Goal: Task Accomplishment & Management: Manage account settings

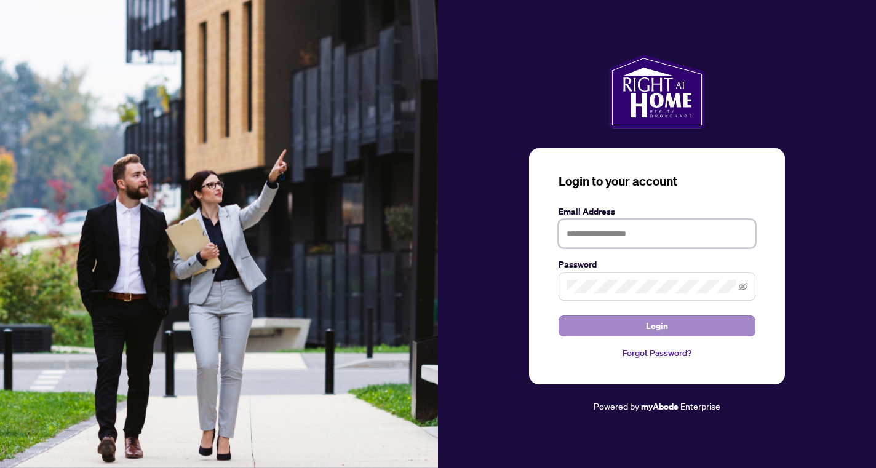
type input "**********"
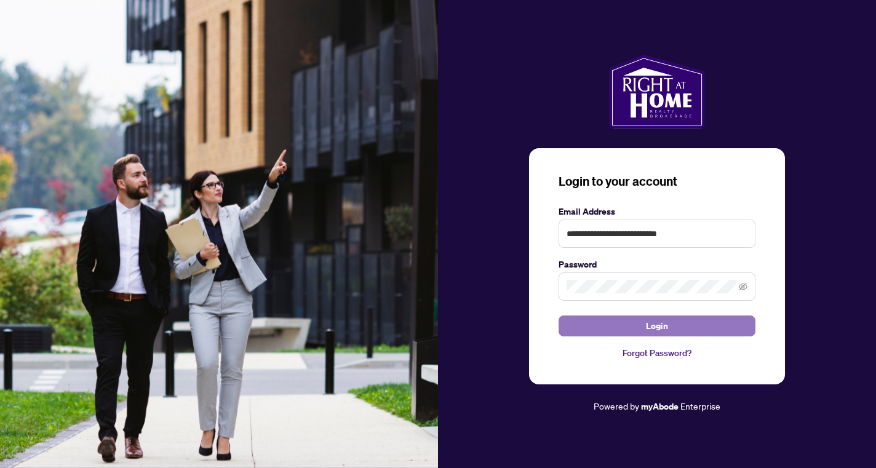
click at [610, 330] on button "Login" at bounding box center [657, 326] width 197 height 21
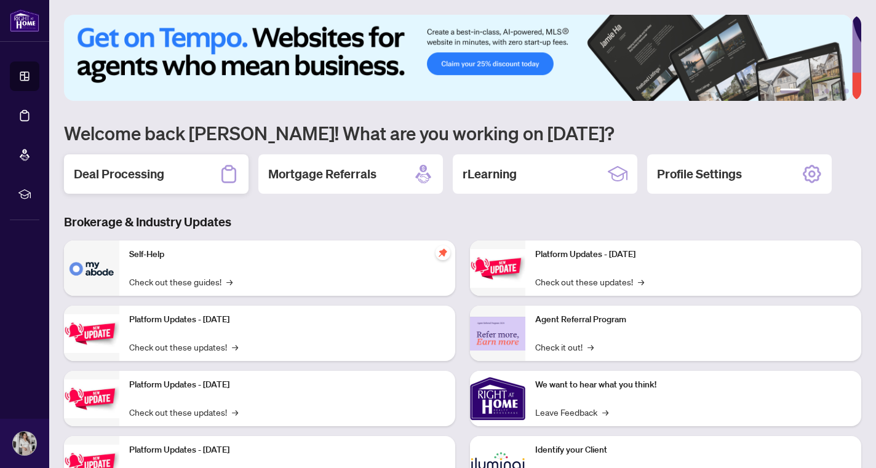
click at [211, 167] on div "Deal Processing" at bounding box center [156, 173] width 185 height 39
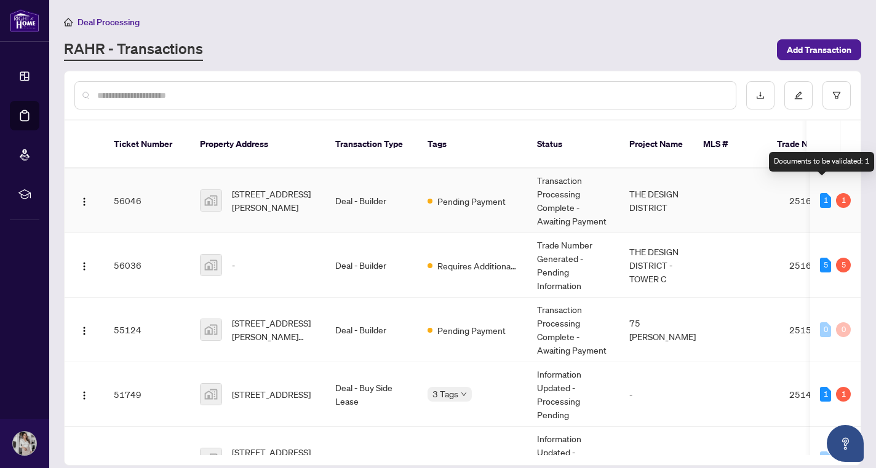
click at [828, 193] on div "1 1" at bounding box center [835, 200] width 31 height 15
click at [820, 193] on div "1" at bounding box center [825, 200] width 11 height 15
click at [843, 193] on div "1" at bounding box center [843, 200] width 15 height 15
click at [79, 191] on button "button" at bounding box center [84, 201] width 20 height 20
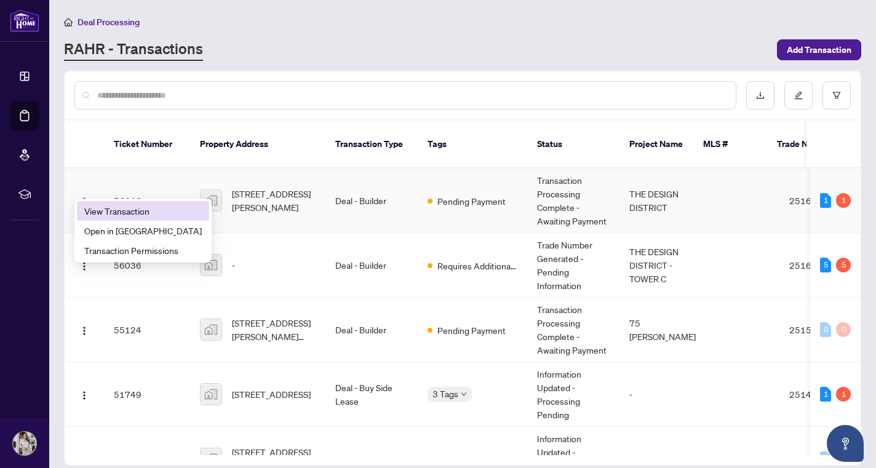
click at [107, 216] on span "View Transaction" at bounding box center [143, 211] width 118 height 14
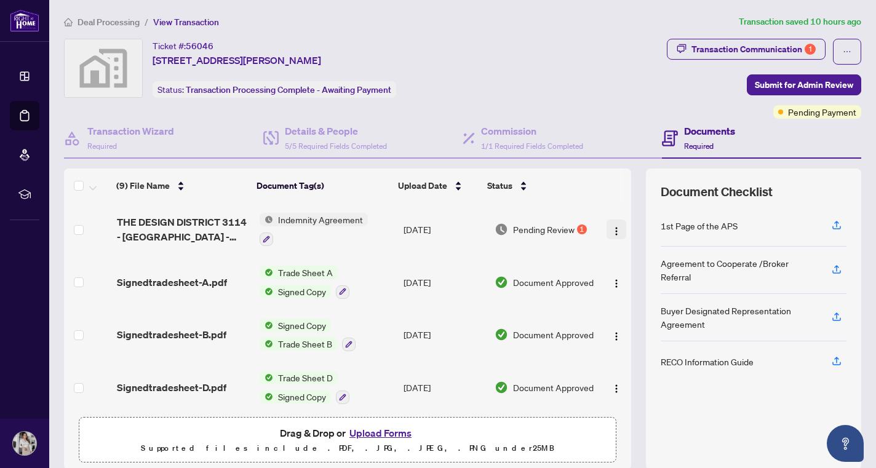
click at [612, 226] on img "button" at bounding box center [617, 231] width 10 height 10
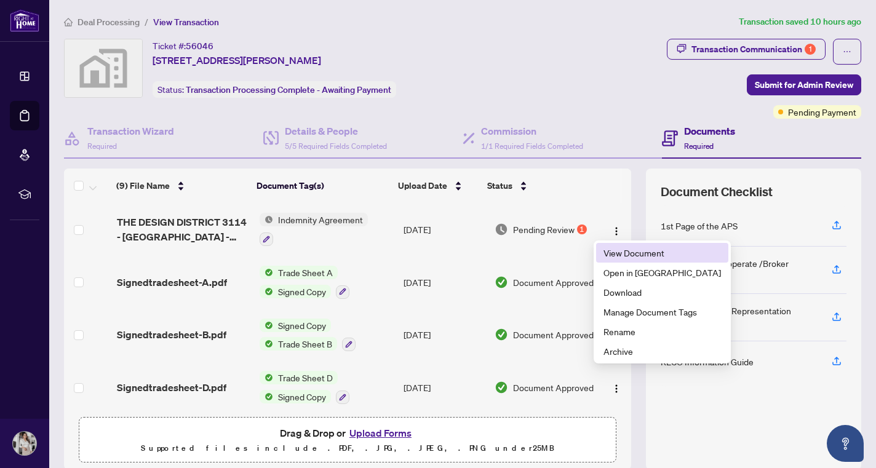
click at [614, 248] on span "View Document" at bounding box center [663, 253] width 118 height 14
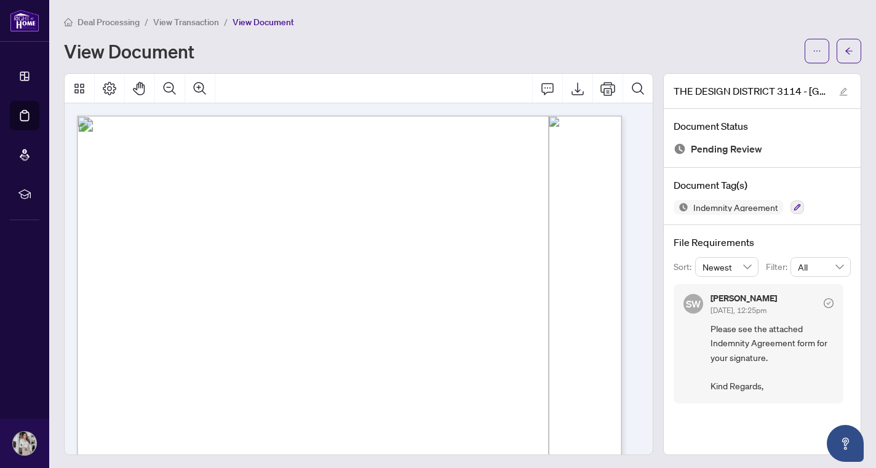
scroll to position [1, 0]
click at [572, 87] on icon "Export" at bounding box center [578, 87] width 12 height 13
click at [465, 41] on div "View Document" at bounding box center [430, 50] width 733 height 20
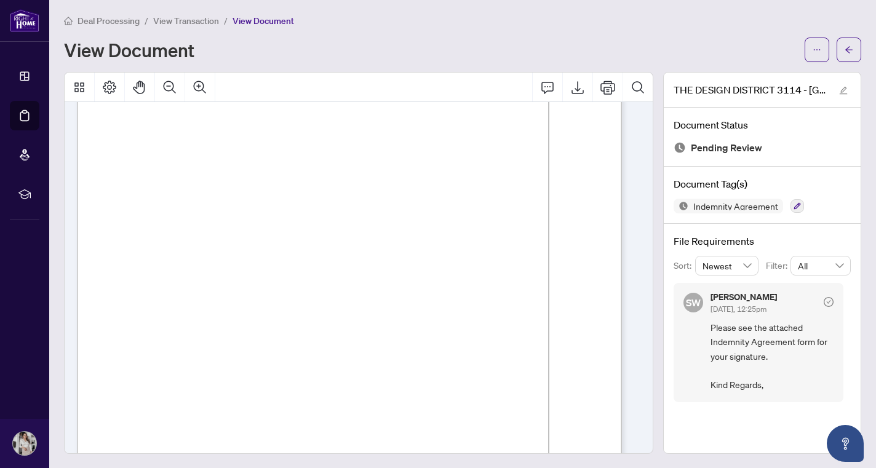
scroll to position [2972, 0]
click at [193, 14] on li "View Transaction" at bounding box center [186, 21] width 66 height 14
click at [193, 17] on span "View Transaction" at bounding box center [186, 20] width 66 height 11
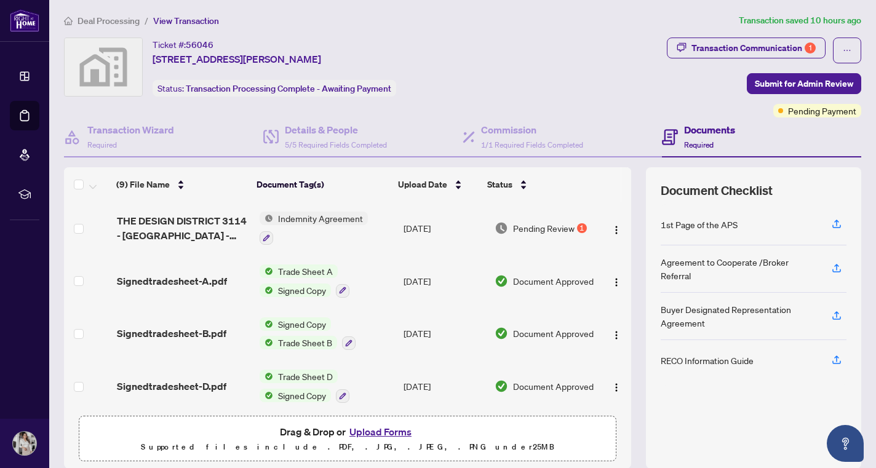
click at [376, 436] on button "Upload Forms" at bounding box center [381, 432] width 70 height 16
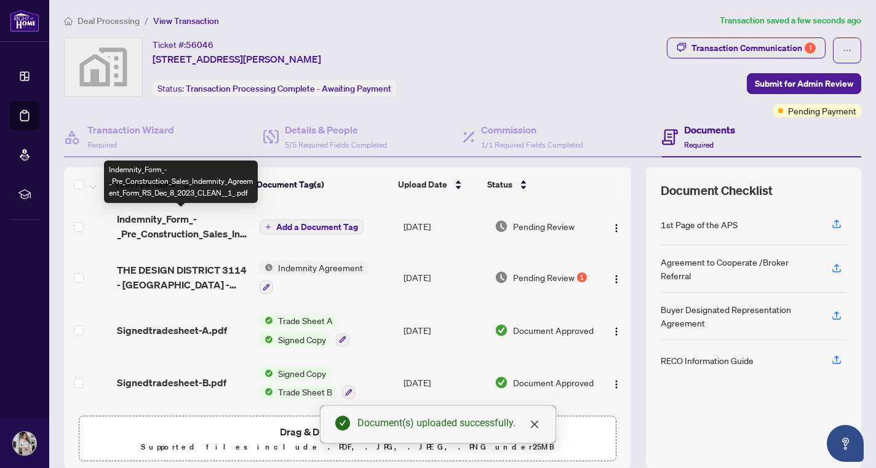
click at [200, 226] on span "Indemnity_Form_-_Pre_Construction_Sales_Indemnity_Agreement_Form_RS_Dec_8_2023_…" at bounding box center [183, 227] width 133 height 30
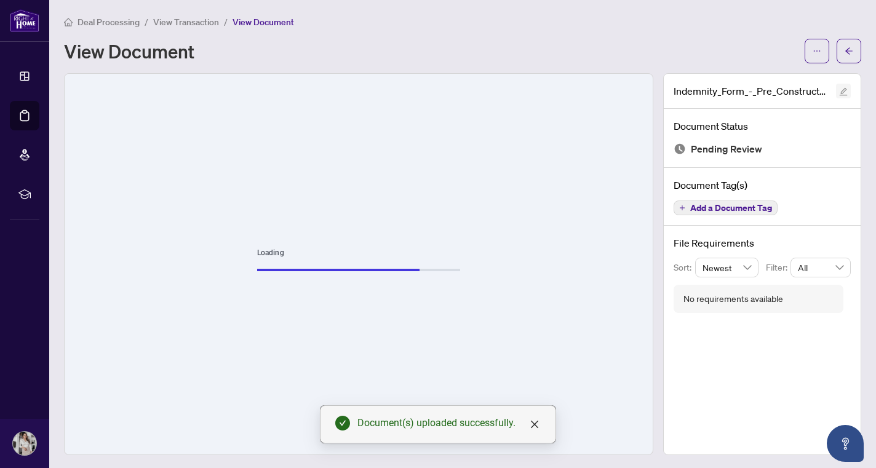
click at [840, 89] on icon "edit" at bounding box center [844, 92] width 8 height 8
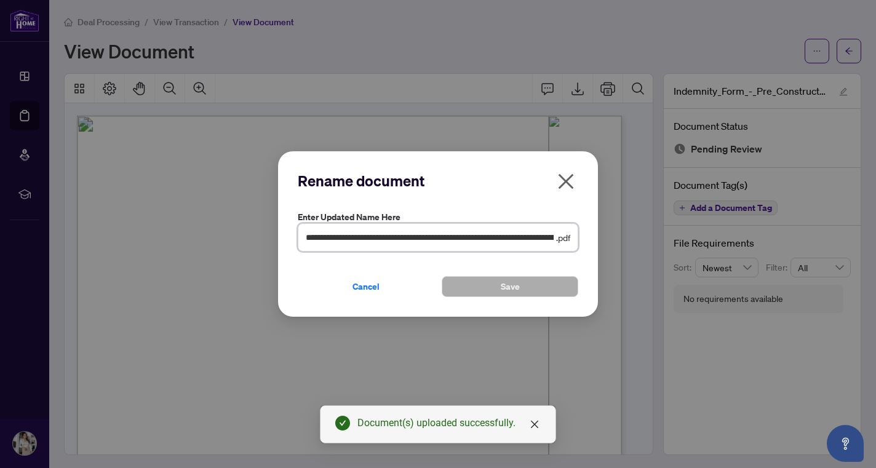
click at [552, 236] on input "**********" at bounding box center [430, 238] width 248 height 14
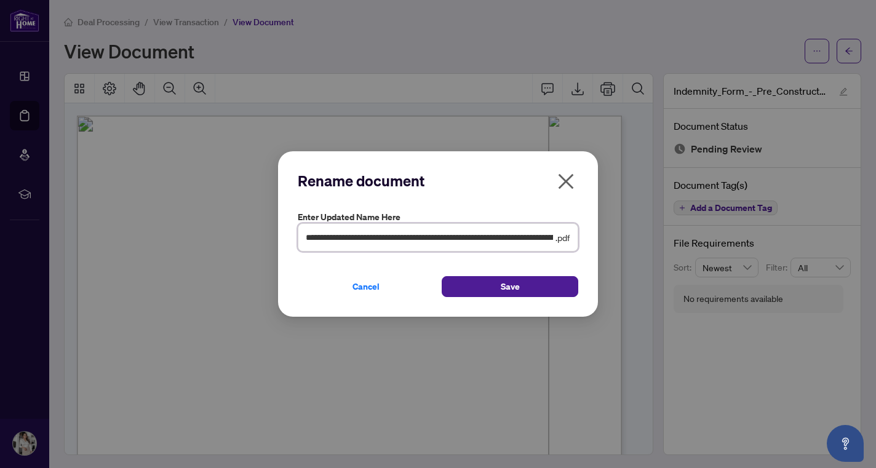
drag, startPoint x: 345, startPoint y: 238, endPoint x: 178, endPoint y: 228, distance: 167.0
click at [178, 228] on div "**********" at bounding box center [438, 234] width 876 height 468
type input "**********"
click at [551, 286] on button "Save" at bounding box center [510, 286] width 137 height 21
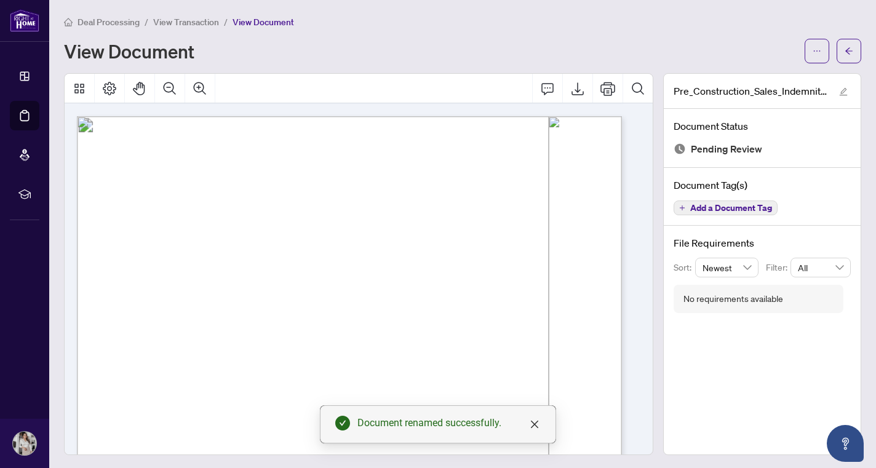
scroll to position [3272, 0]
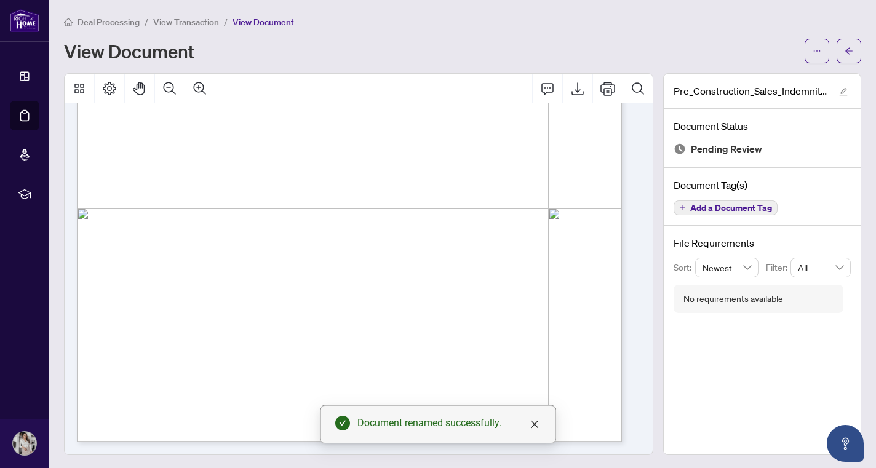
click at [188, 12] on main "Deal Processing / View Transaction / View Document View Document Pre_Constructi…" at bounding box center [462, 234] width 827 height 468
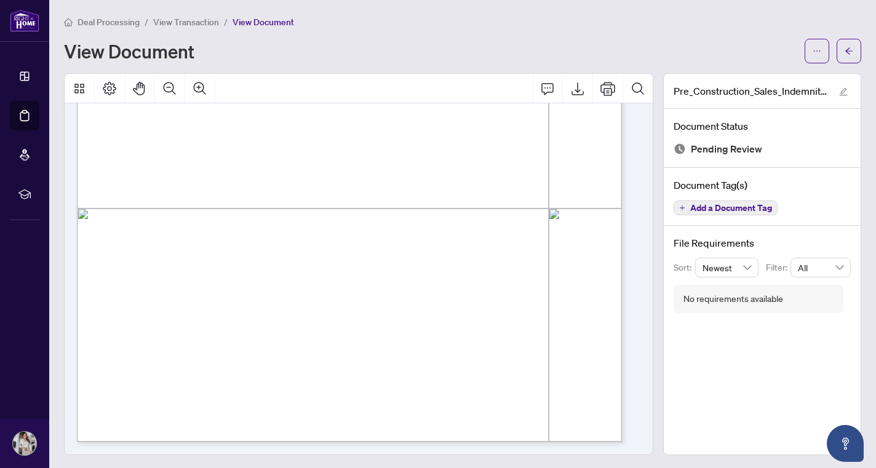
click at [106, 20] on span "Deal Processing" at bounding box center [109, 22] width 62 height 11
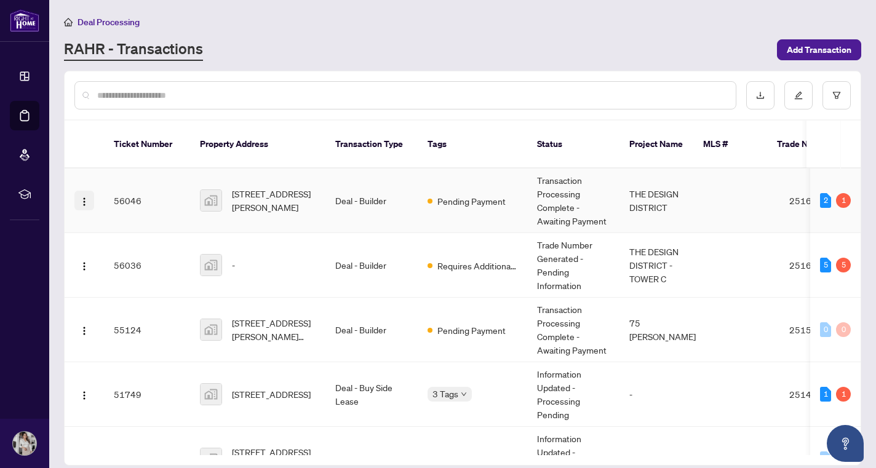
click at [84, 197] on img "button" at bounding box center [84, 202] width 10 height 10
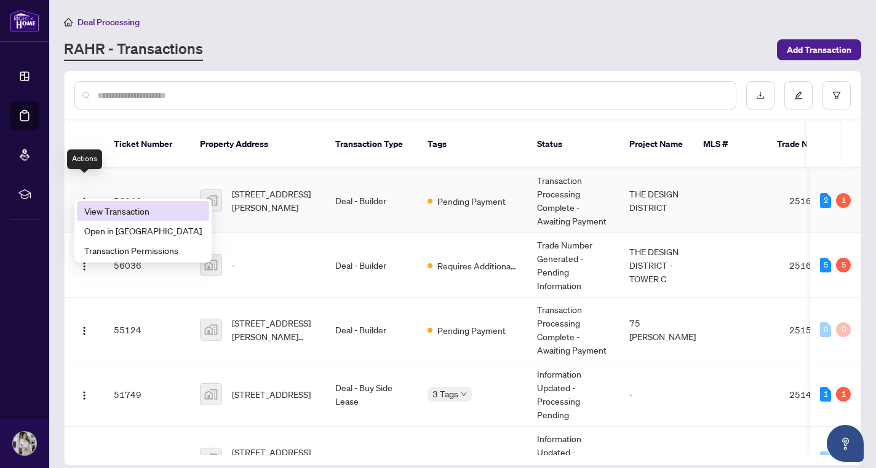
click at [102, 210] on span "View Transaction" at bounding box center [143, 211] width 118 height 14
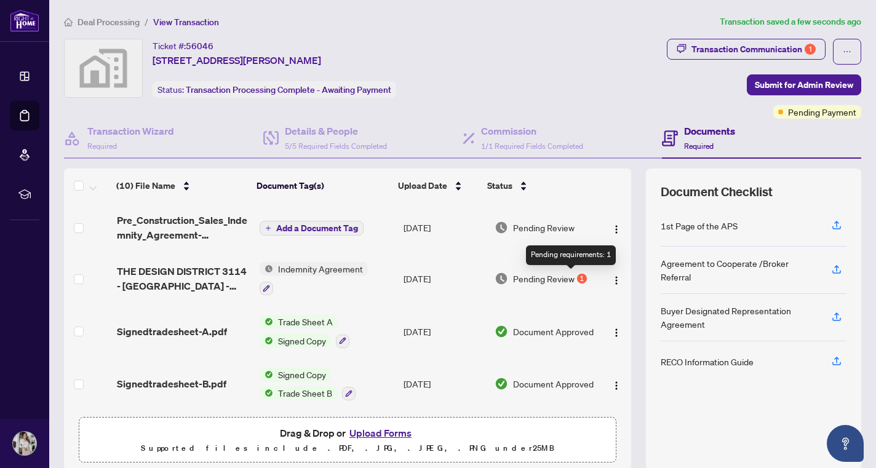
click at [577, 276] on div "1" at bounding box center [582, 279] width 10 height 10
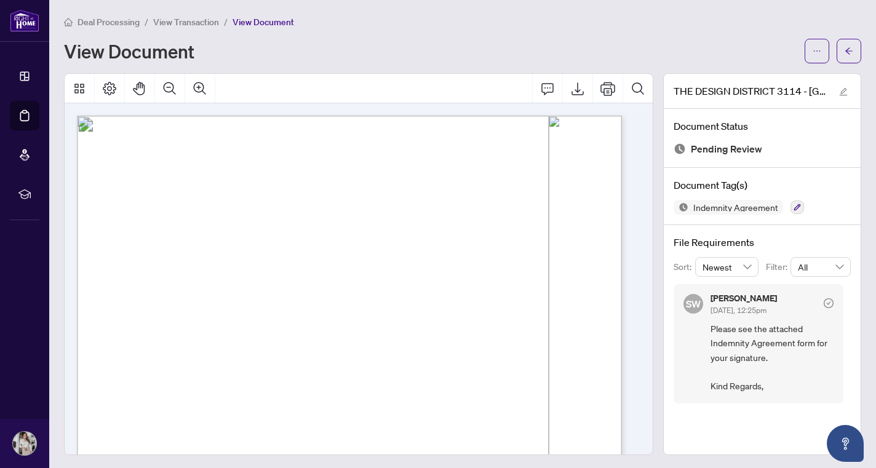
click at [202, 20] on span "View Transaction" at bounding box center [186, 22] width 66 height 11
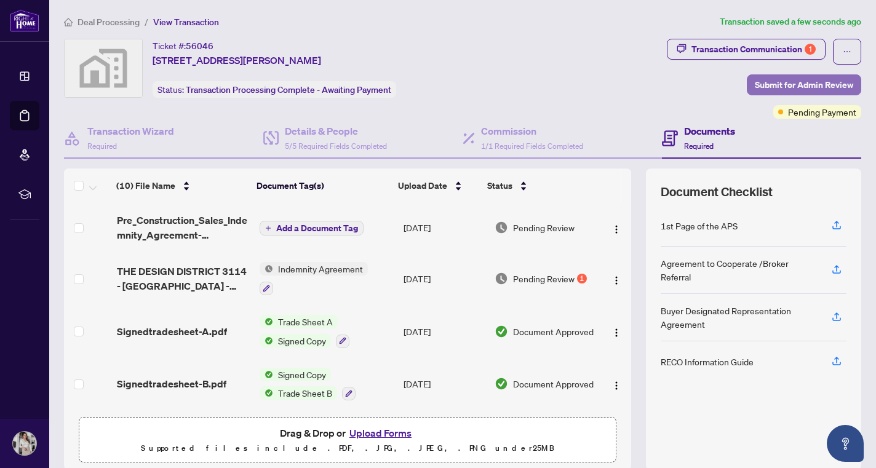
click at [831, 86] on span "Submit for Admin Review" at bounding box center [804, 85] width 98 height 20
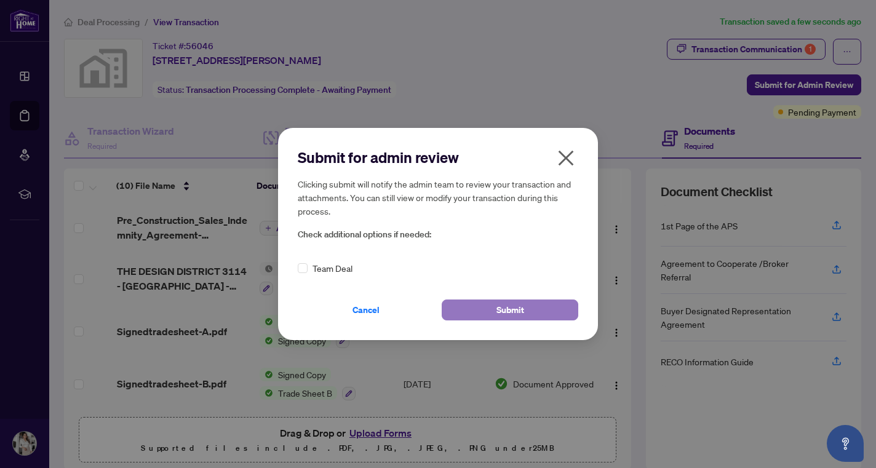
click at [521, 306] on span "Submit" at bounding box center [511, 310] width 28 height 20
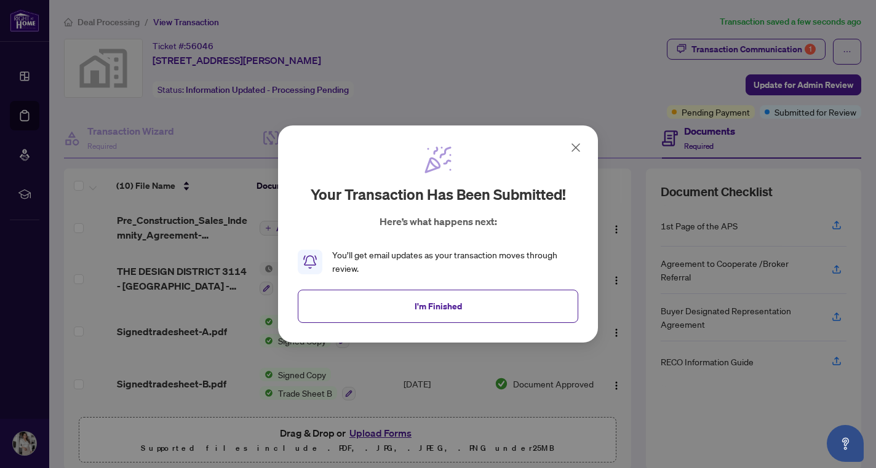
click at [577, 147] on icon at bounding box center [576, 147] width 15 height 15
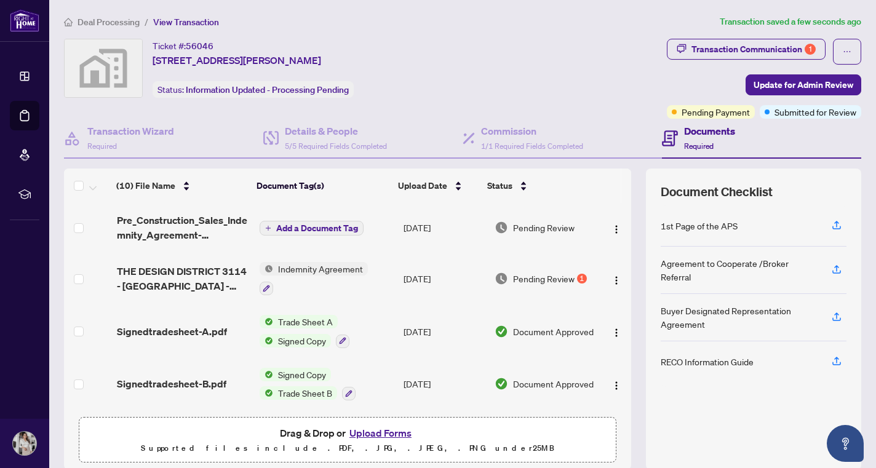
click at [124, 23] on span "Deal Processing" at bounding box center [109, 22] width 62 height 11
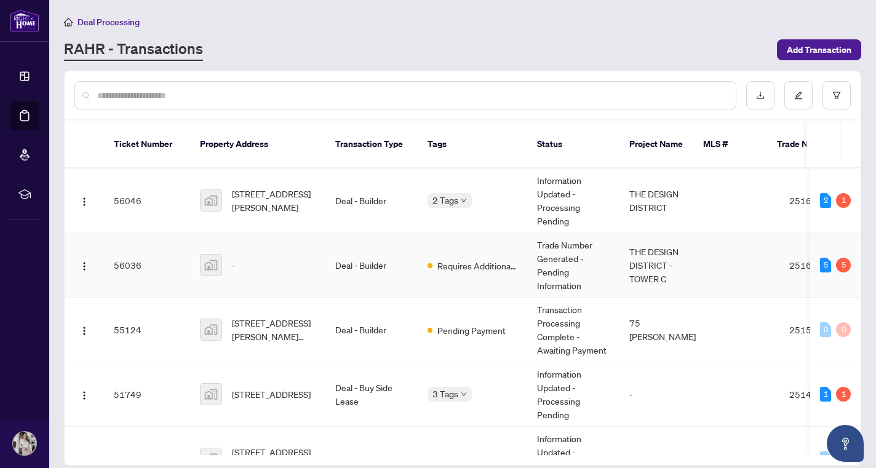
click at [353, 257] on td "Deal - Builder" at bounding box center [372, 265] width 92 height 65
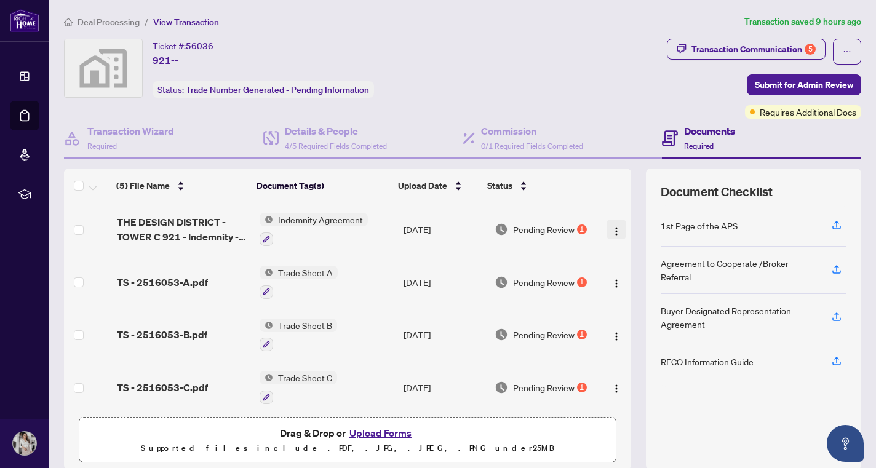
click at [612, 228] on img "button" at bounding box center [617, 231] width 10 height 10
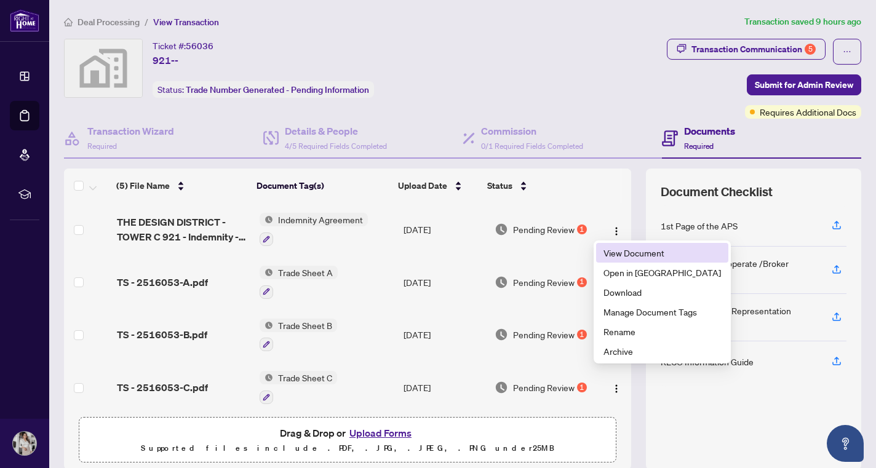
click at [607, 249] on span "View Document" at bounding box center [663, 253] width 118 height 14
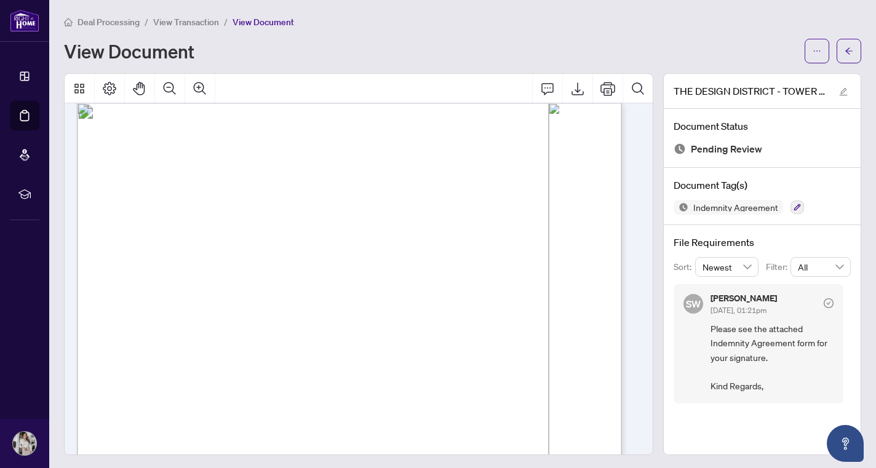
scroll to position [2903, 0]
click at [570, 86] on icon "Export" at bounding box center [577, 88] width 15 height 15
click at [190, 20] on span "View Transaction" at bounding box center [186, 22] width 66 height 11
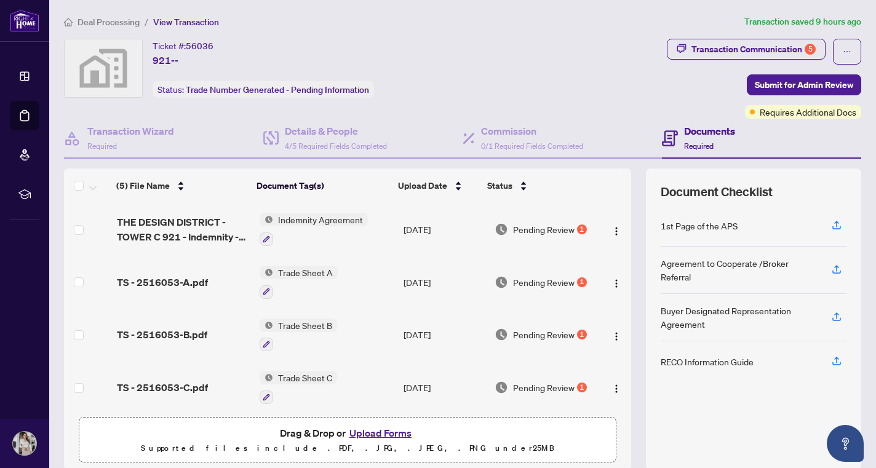
click at [377, 433] on button "Upload Forms" at bounding box center [381, 433] width 70 height 16
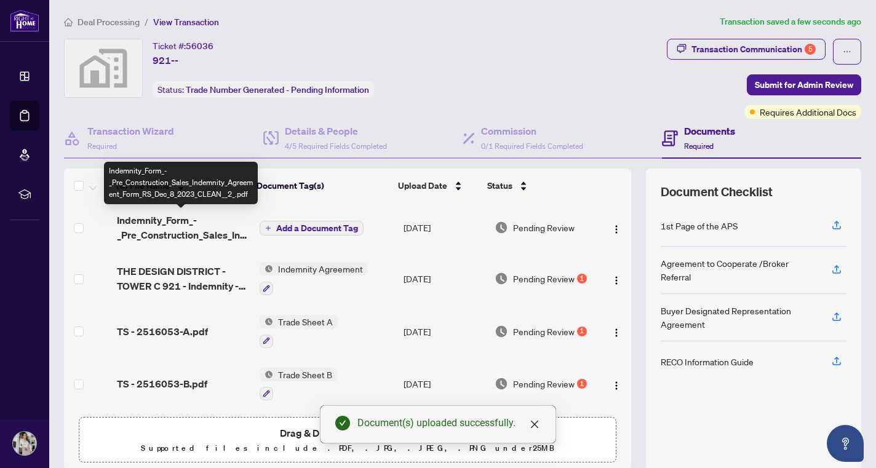
click at [210, 231] on span "Indemnity_Form_-_Pre_Construction_Sales_Indemnity_Agreement_Form_RS_Dec_8_2023_…" at bounding box center [183, 228] width 133 height 30
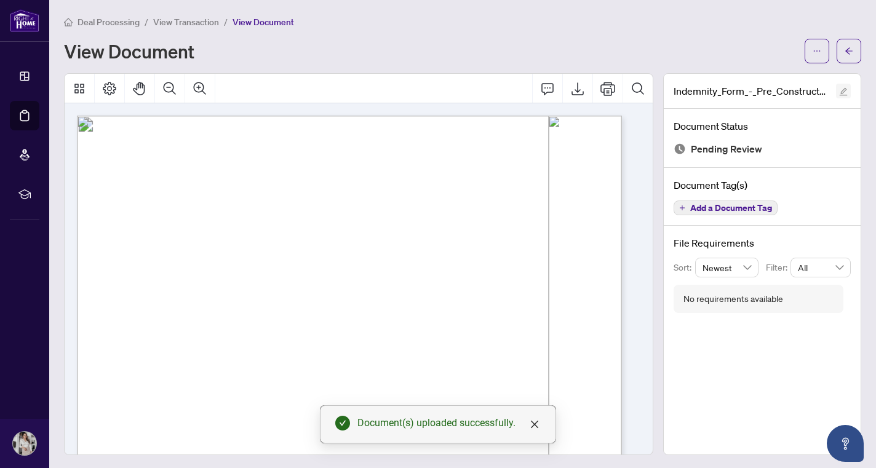
click at [839, 92] on icon "edit" at bounding box center [843, 91] width 9 height 9
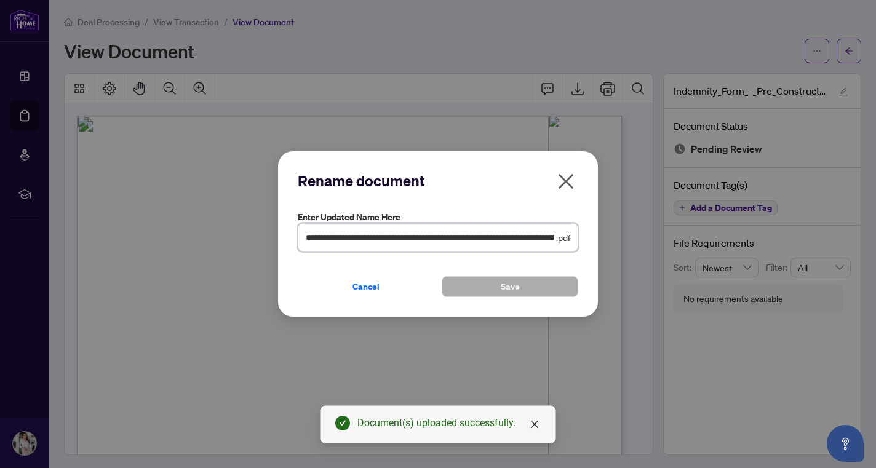
scroll to position [0, 129]
drag, startPoint x: 443, startPoint y: 238, endPoint x: 611, endPoint y: 250, distance: 168.4
click at [611, 250] on div "**********" at bounding box center [438, 234] width 876 height 468
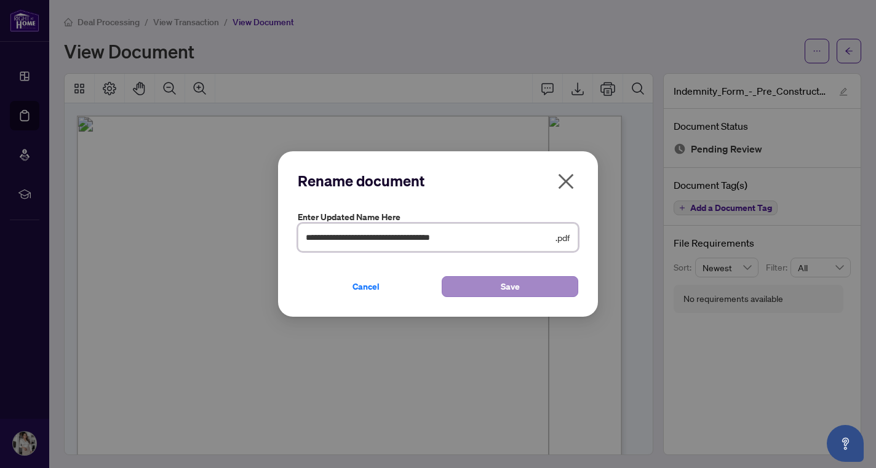
type input "**********"
click at [519, 283] on button "Save" at bounding box center [510, 286] width 137 height 21
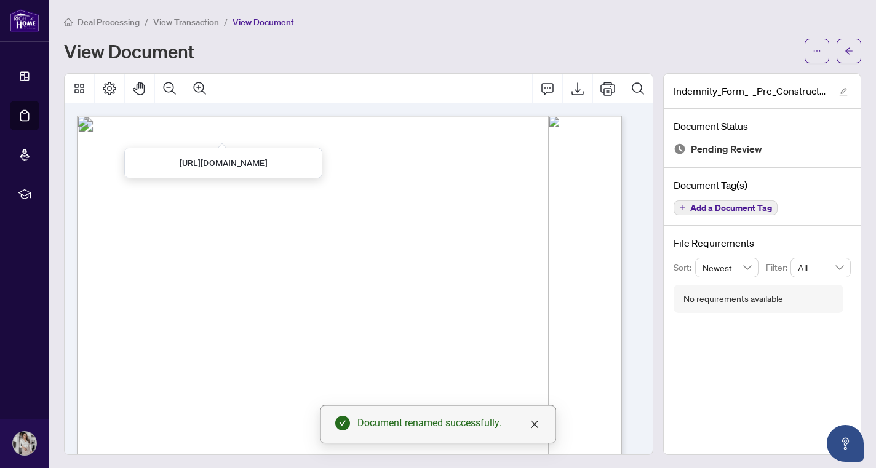
click at [195, 20] on span "View Transaction" at bounding box center [186, 22] width 66 height 11
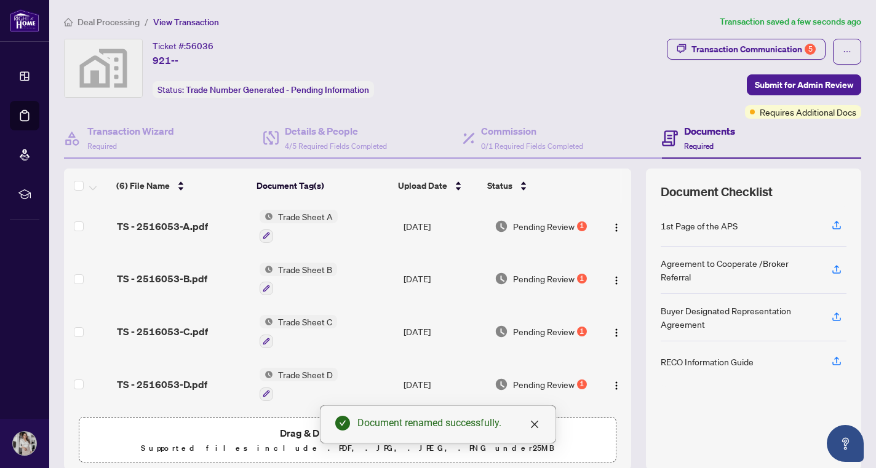
scroll to position [106, 0]
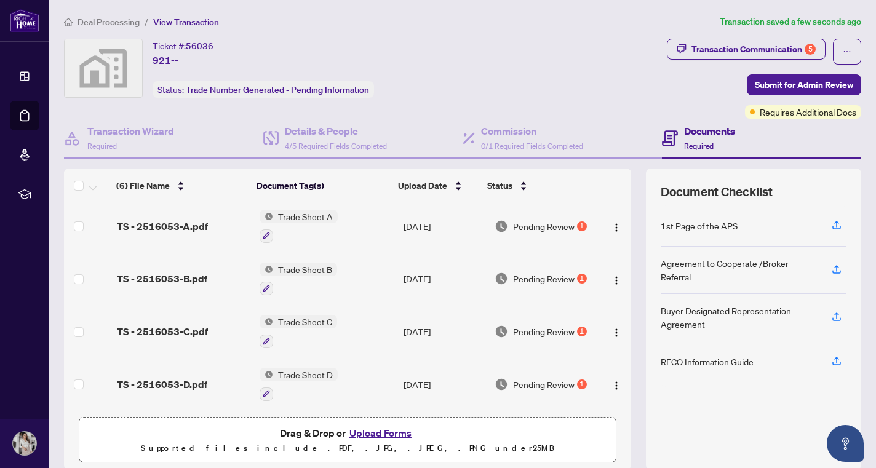
click at [388, 433] on button "Upload Forms" at bounding box center [381, 433] width 70 height 16
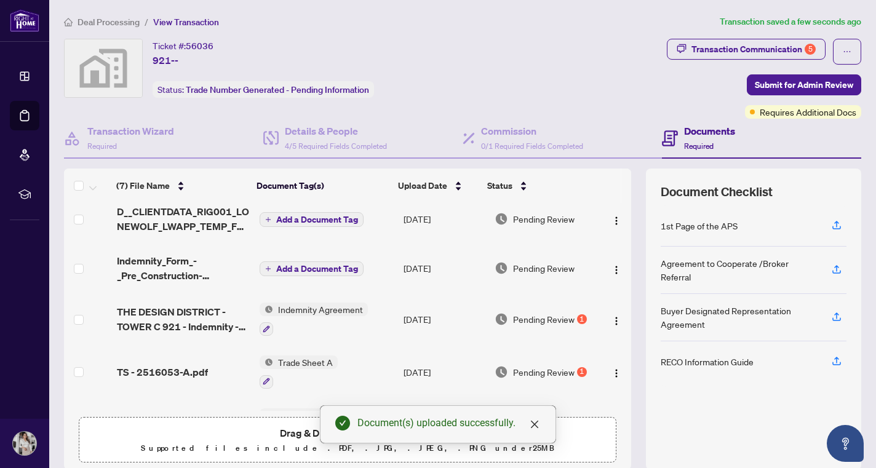
scroll to position [0, 0]
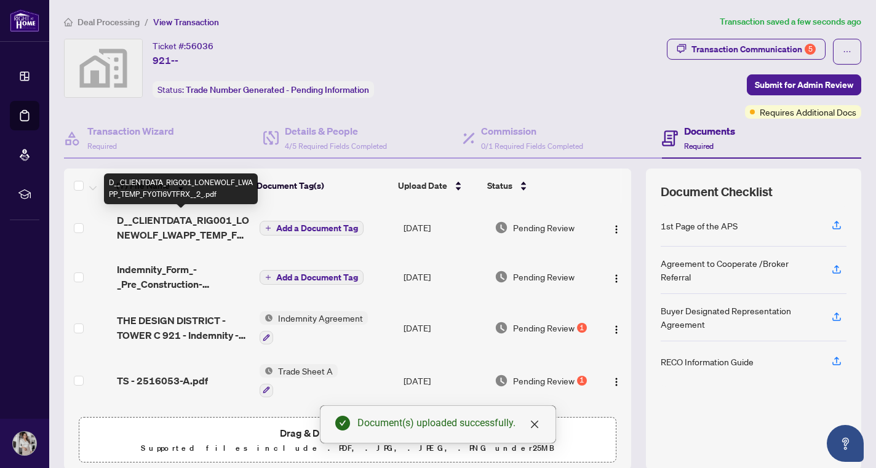
click at [167, 231] on span "D__CLIENTDATA_RIG001_LONEWOLF_LWAPP_TEMP_FY0TI6VTFRX__2_.pdf" at bounding box center [183, 228] width 133 height 30
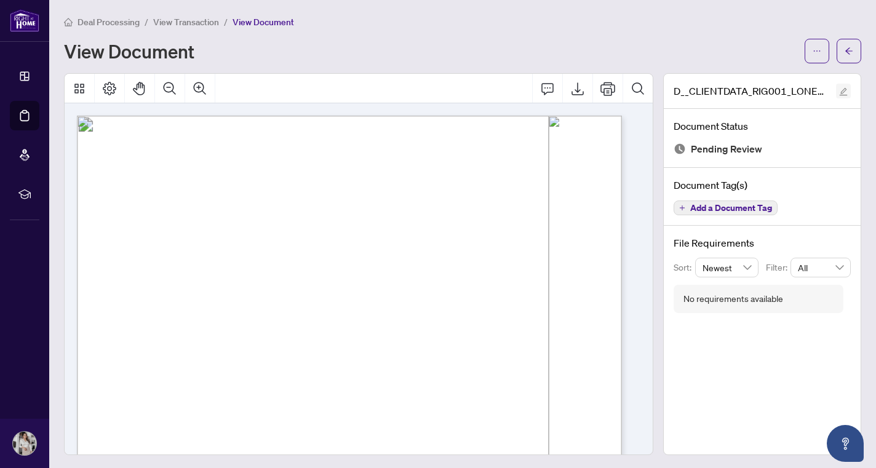
click at [840, 89] on icon "edit" at bounding box center [844, 92] width 8 height 8
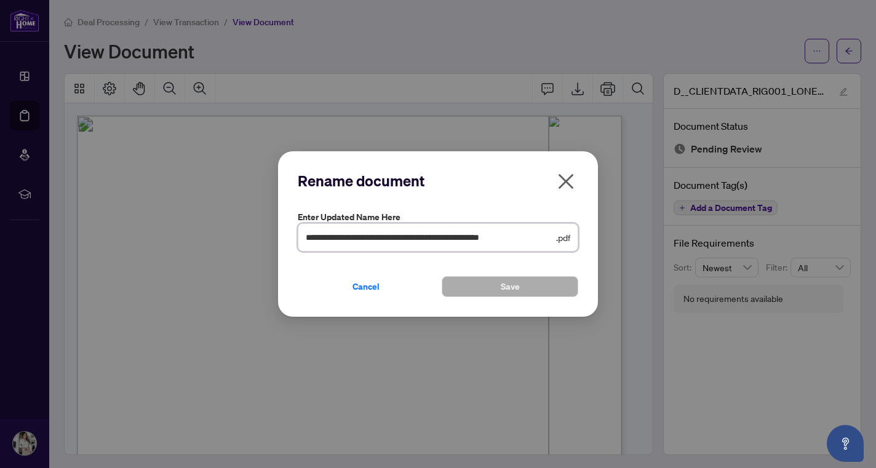
scroll to position [0, 15]
drag, startPoint x: 307, startPoint y: 236, endPoint x: 725, endPoint y: 274, distance: 419.6
click at [725, 274] on div "**********" at bounding box center [438, 234] width 876 height 468
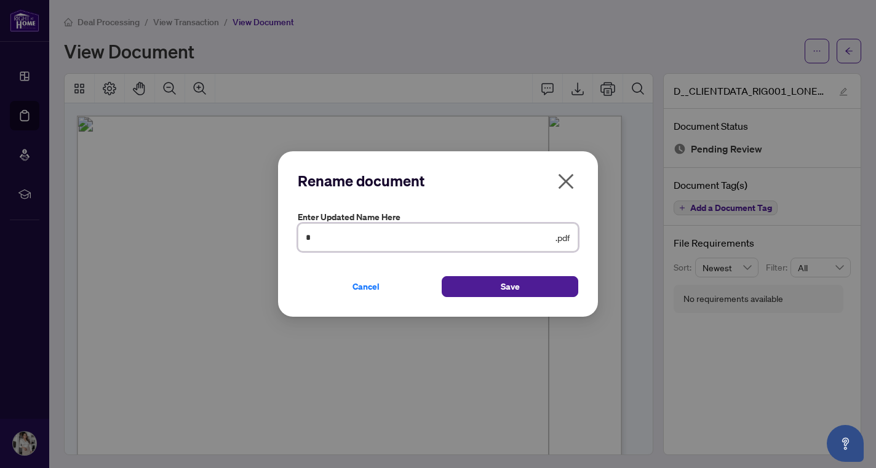
scroll to position [0, 0]
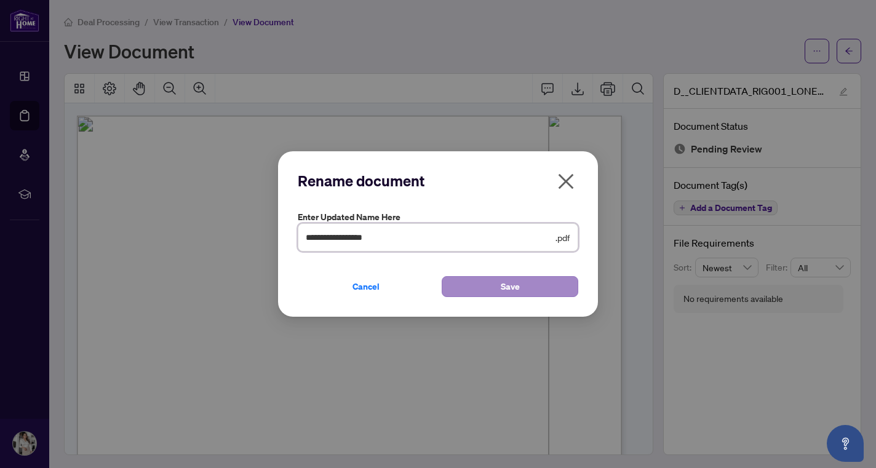
type input "**********"
click at [545, 295] on button "Save" at bounding box center [510, 286] width 137 height 21
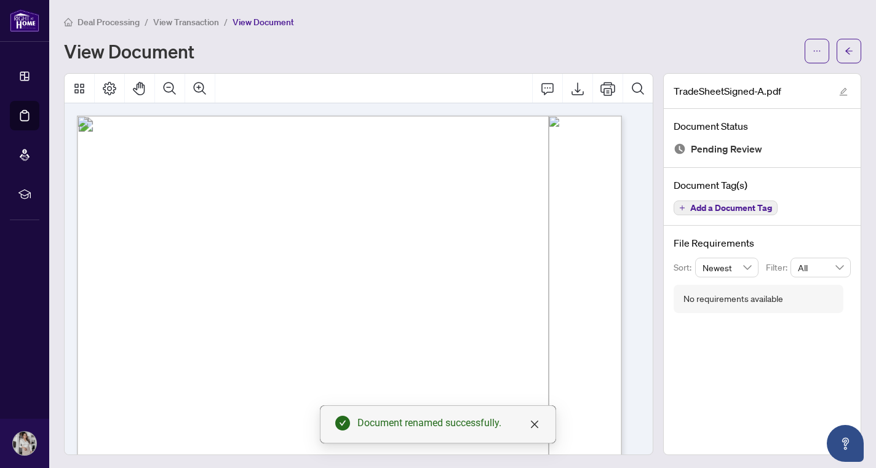
click at [191, 21] on span "View Transaction" at bounding box center [186, 22] width 66 height 11
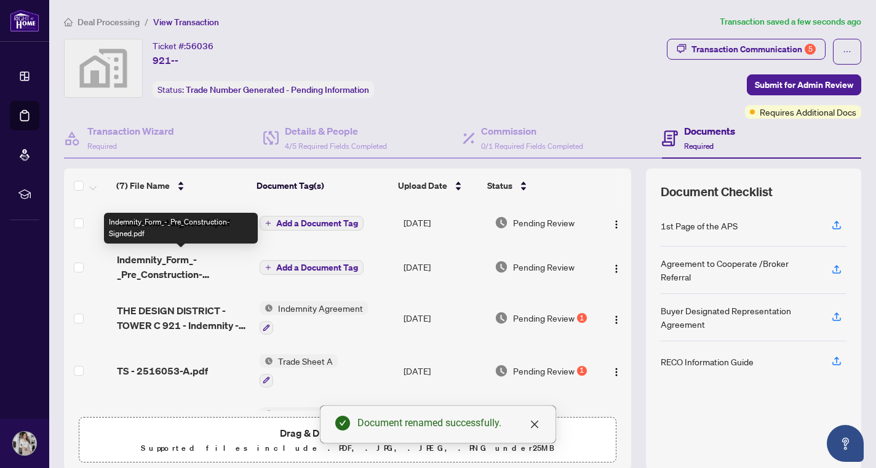
click at [167, 260] on span "Indemnity_Form_-_Pre_Construction-Signed.pdf" at bounding box center [183, 267] width 133 height 30
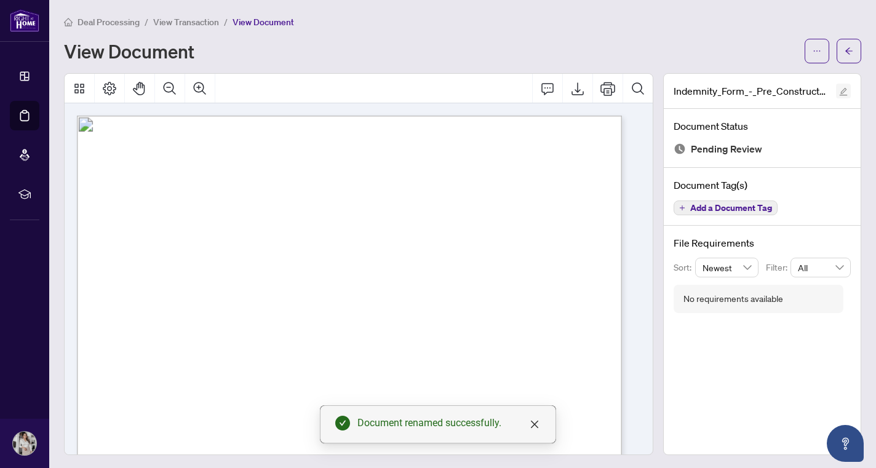
click at [839, 92] on icon "edit" at bounding box center [843, 91] width 9 height 9
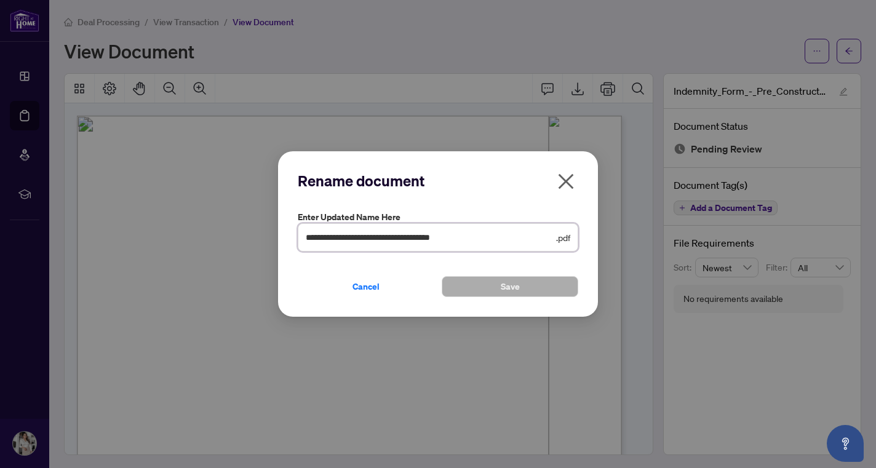
drag, startPoint x: 443, startPoint y: 240, endPoint x: 345, endPoint y: 235, distance: 98.0
click at [345, 235] on input "**********" at bounding box center [430, 238] width 248 height 14
type input "**********"
click at [557, 292] on button "Save" at bounding box center [510, 286] width 137 height 21
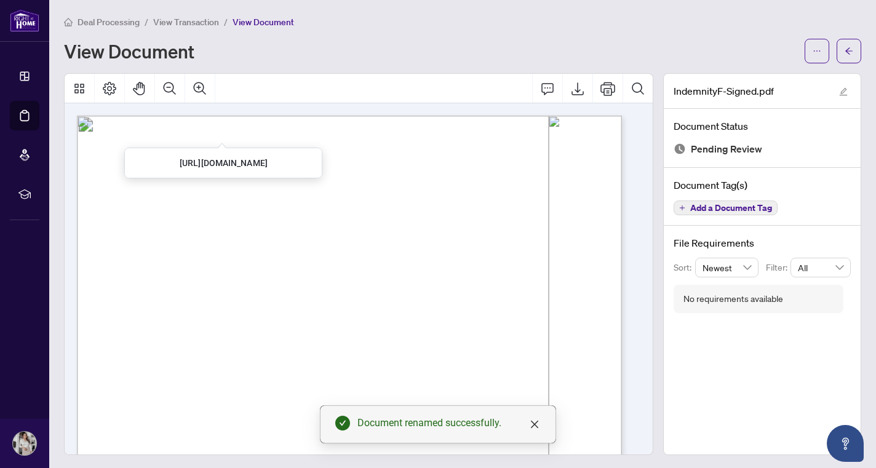
click at [194, 25] on span "View Transaction" at bounding box center [186, 22] width 66 height 11
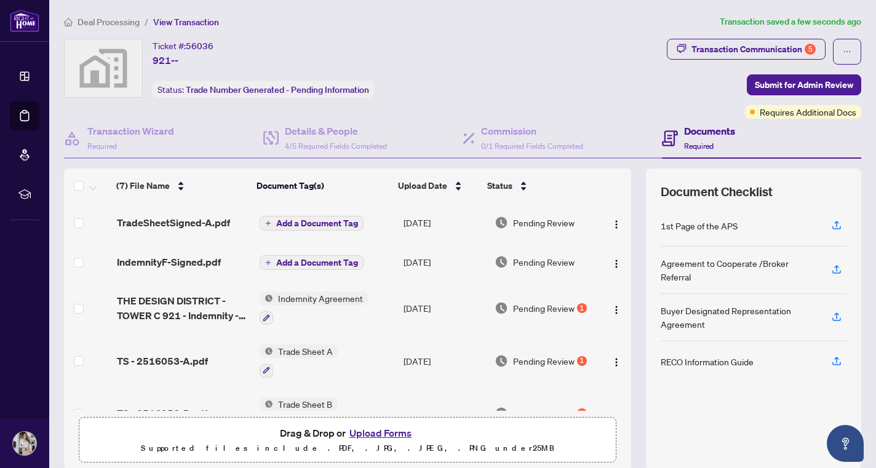
click at [377, 430] on button "Upload Forms" at bounding box center [381, 433] width 70 height 16
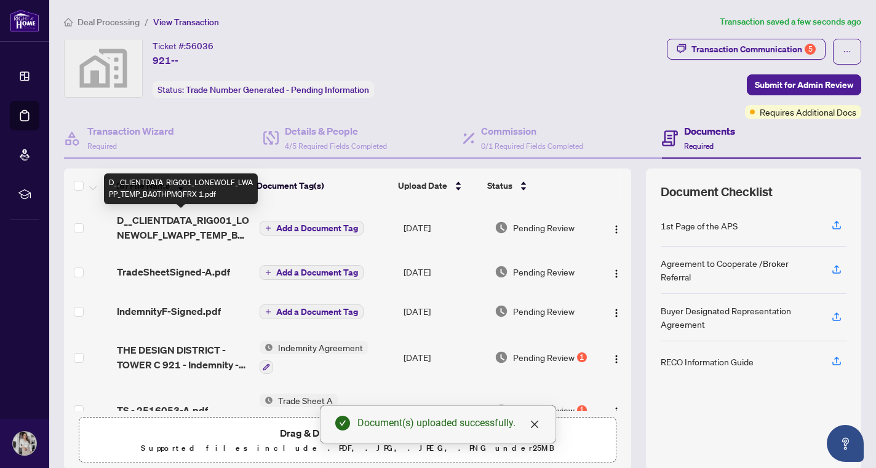
click at [164, 219] on span "D__CLIENTDATA_RIG001_LONEWOLF_LWAPP_TEMP_BA0THPMQFRX 1.pdf" at bounding box center [183, 228] width 133 height 30
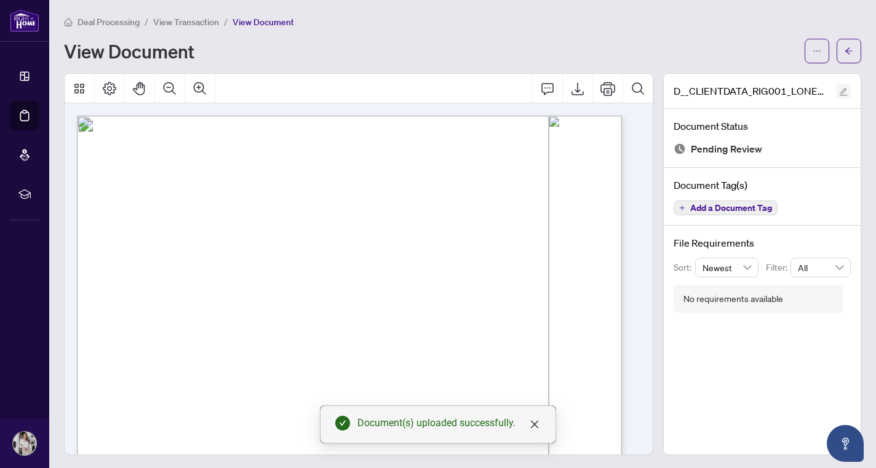
click at [839, 92] on icon "edit" at bounding box center [843, 91] width 9 height 9
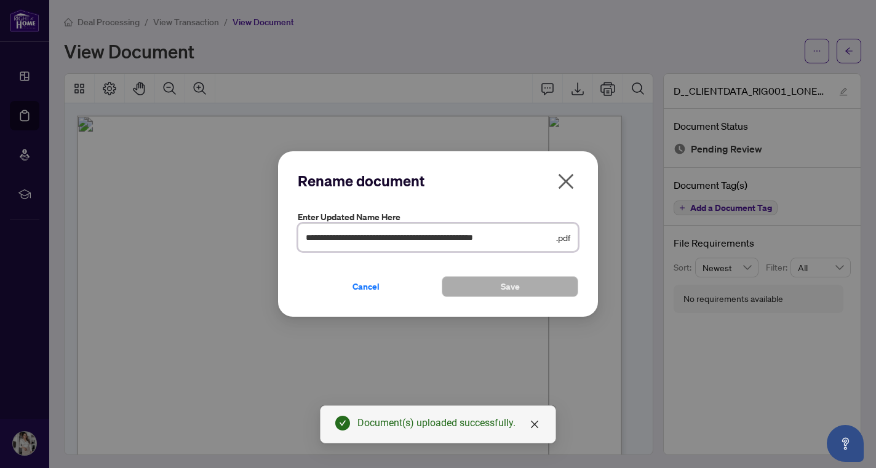
scroll to position [0, 16]
drag, startPoint x: 306, startPoint y: 237, endPoint x: 776, endPoint y: 253, distance: 469.8
click at [776, 253] on div "**********" at bounding box center [438, 234] width 876 height 468
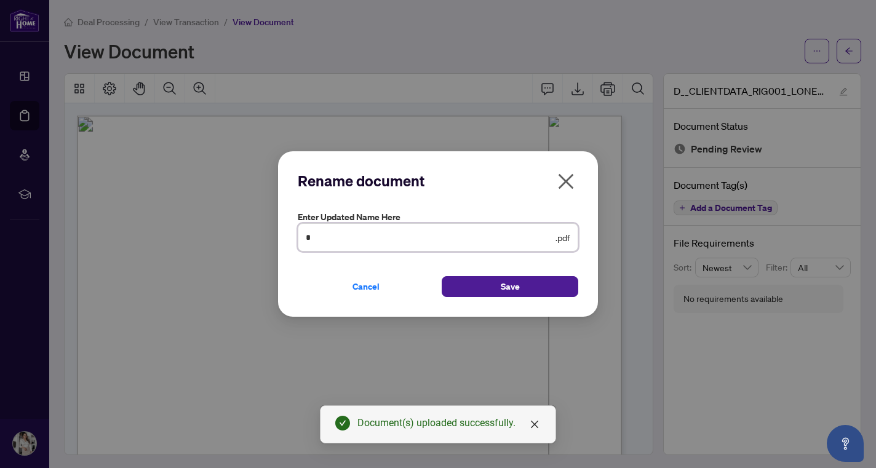
scroll to position [0, 0]
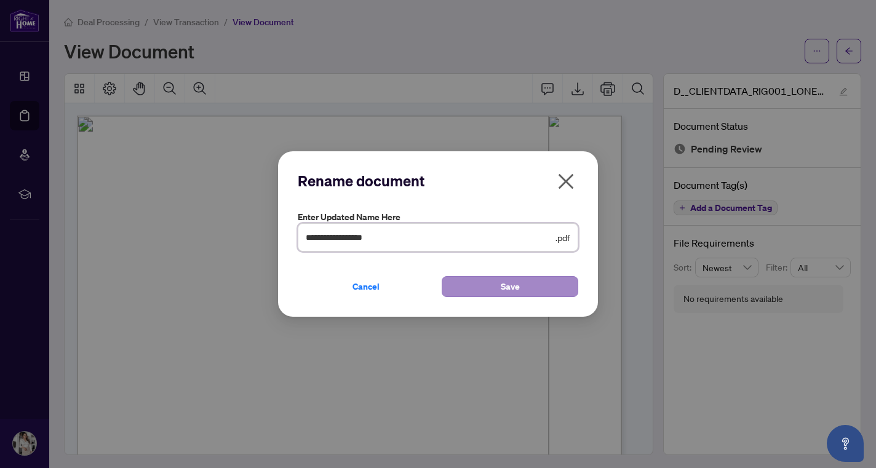
type input "**********"
click at [571, 288] on button "Save" at bounding box center [510, 286] width 137 height 21
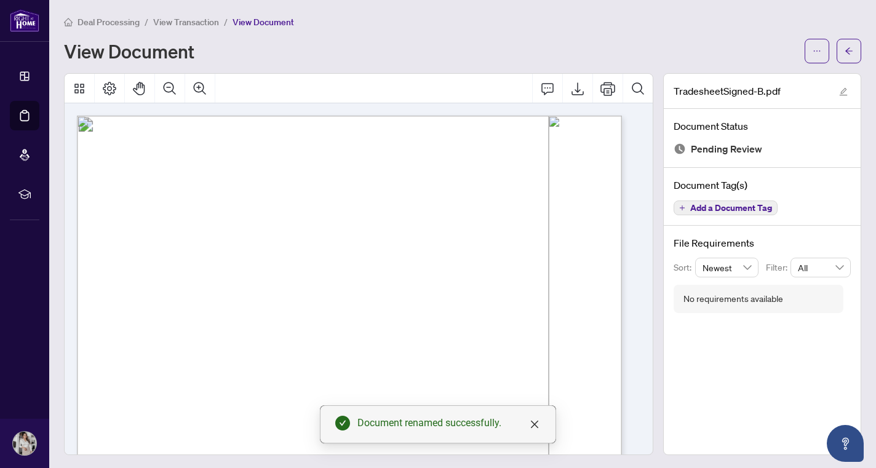
click at [179, 17] on span "View Transaction" at bounding box center [186, 22] width 66 height 11
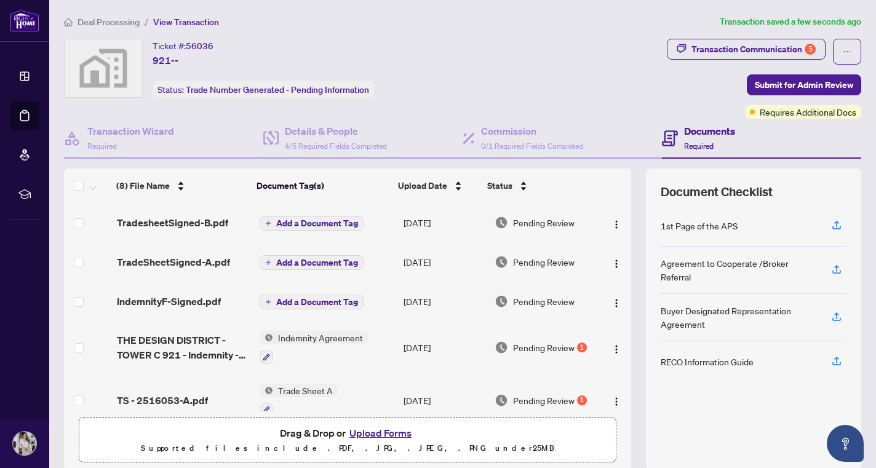
click at [366, 434] on button "Upload Forms" at bounding box center [381, 433] width 70 height 16
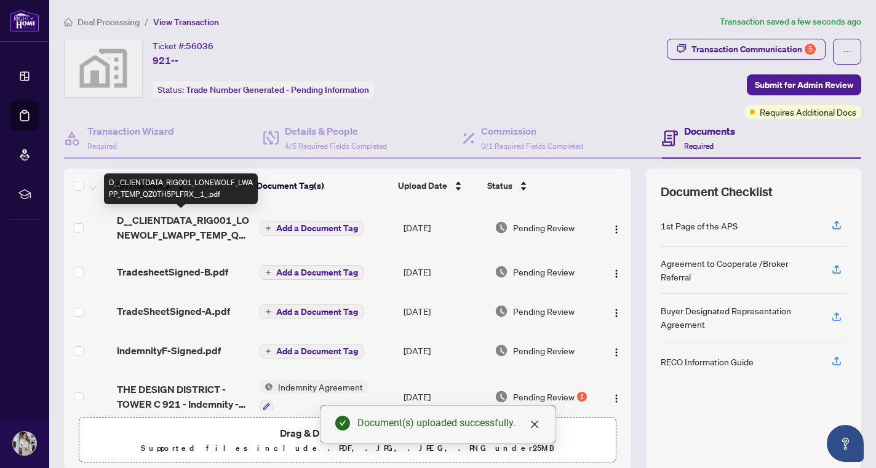
click at [198, 231] on span "D__CLIENTDATA_RIG001_LONEWOLF_LWAPP_TEMP_QZ0TH5PLFRX__1_.pdf" at bounding box center [183, 228] width 133 height 30
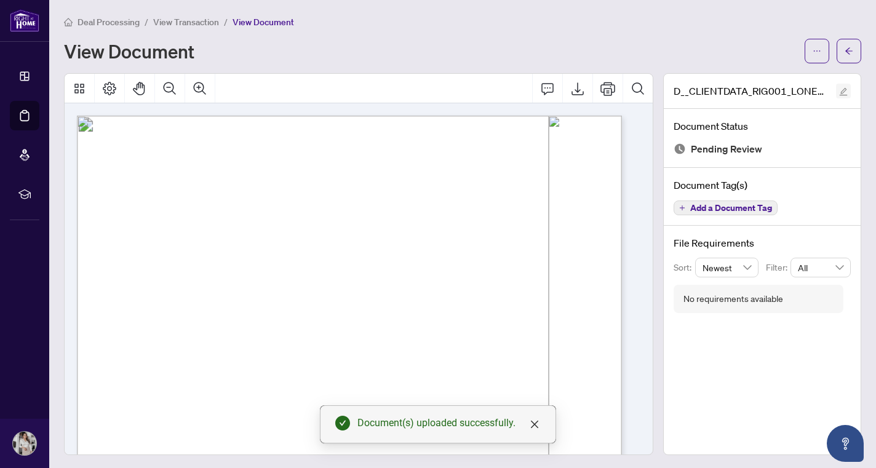
click at [840, 91] on icon "edit" at bounding box center [844, 92] width 8 height 8
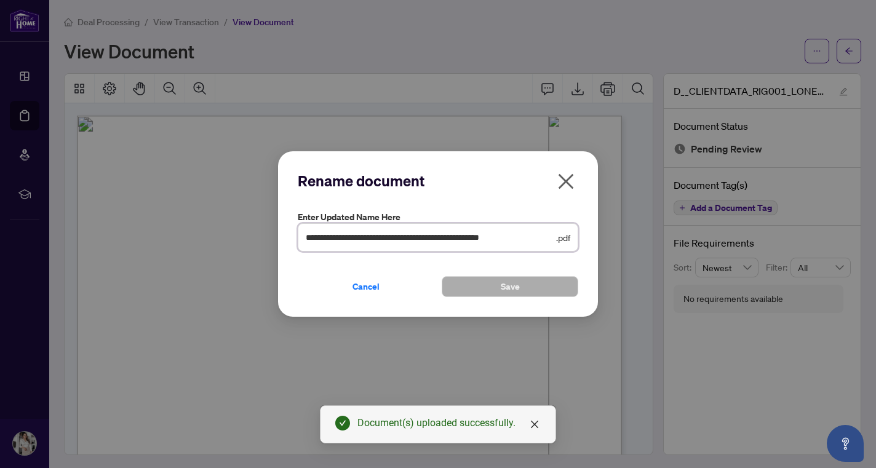
scroll to position [0, 20]
drag, startPoint x: 306, startPoint y: 239, endPoint x: 724, endPoint y: 234, distance: 418.5
click at [724, 234] on div "**********" at bounding box center [438, 234] width 876 height 468
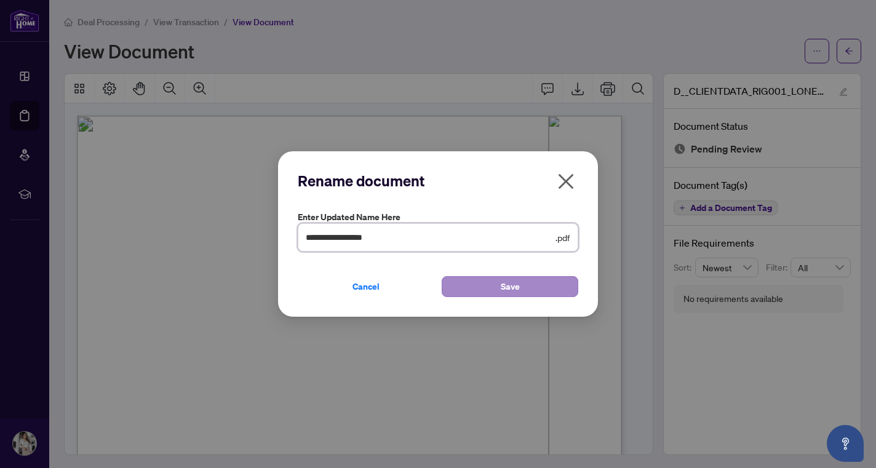
type input "**********"
click at [548, 285] on button "Save" at bounding box center [510, 286] width 137 height 21
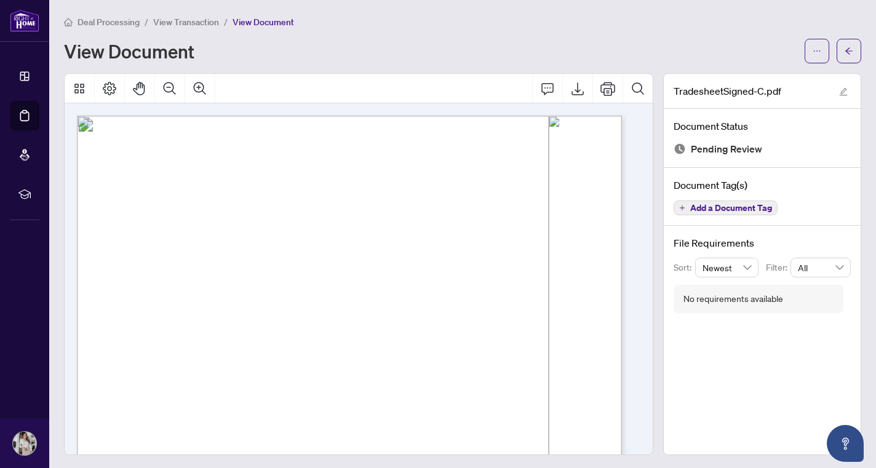
click at [198, 20] on span "View Transaction" at bounding box center [186, 22] width 66 height 11
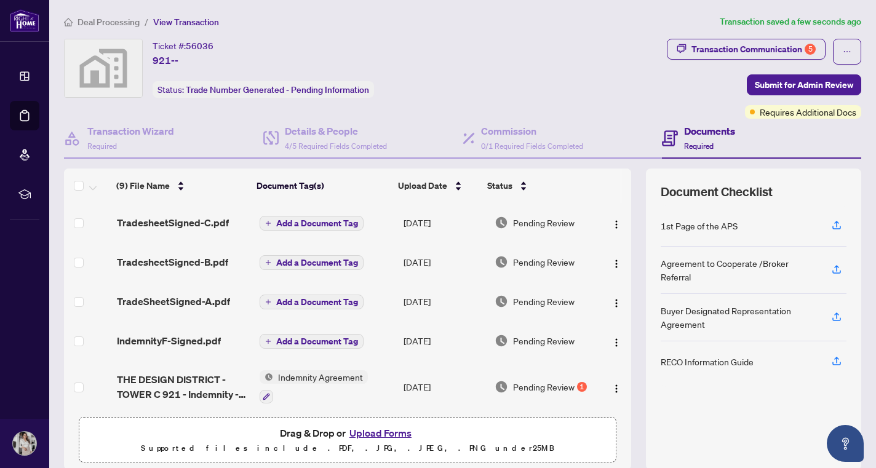
click at [392, 435] on button "Upload Forms" at bounding box center [381, 433] width 70 height 16
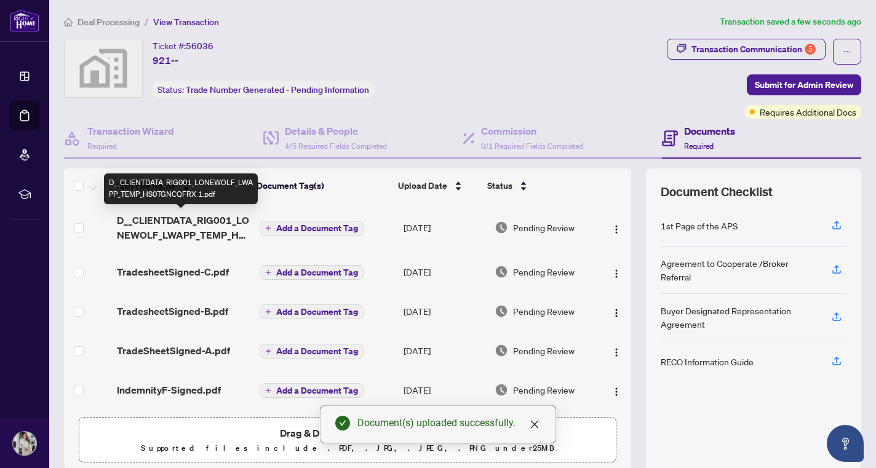
click at [170, 227] on span "D__CLIENTDATA_RIG001_LONEWOLF_LWAPP_TEMP_HS0TGNCQFRX 1.pdf" at bounding box center [183, 228] width 133 height 30
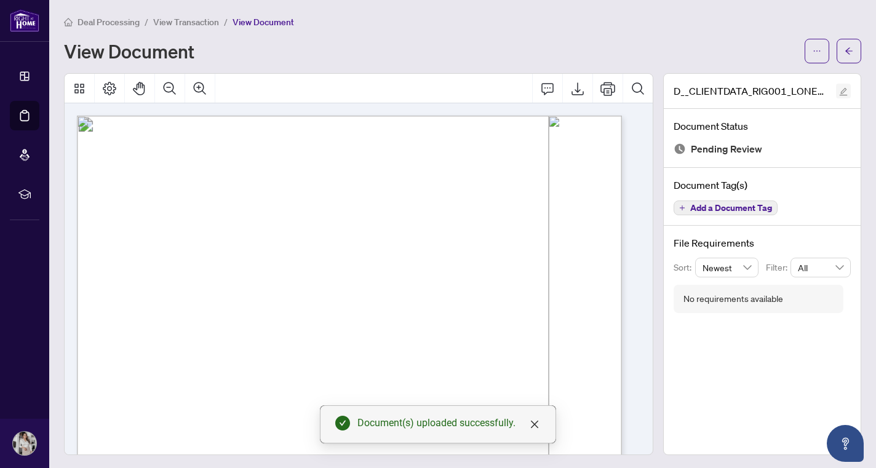
click at [839, 91] on icon "edit" at bounding box center [843, 91] width 9 height 9
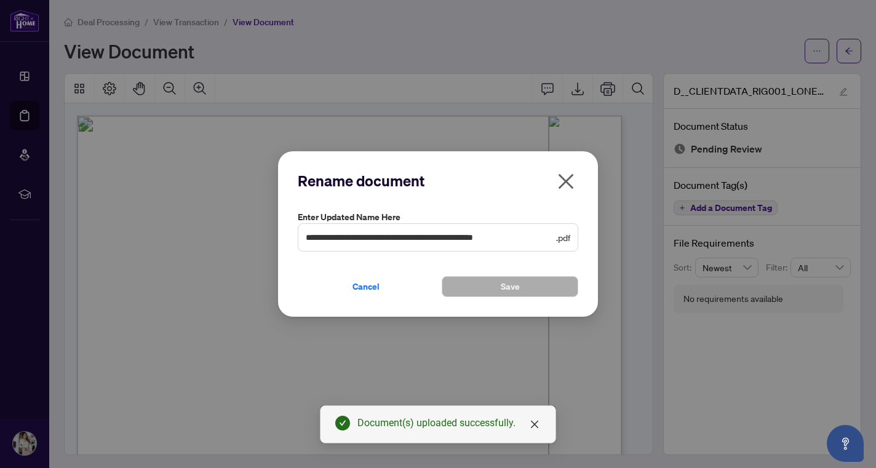
drag, startPoint x: 305, startPoint y: 236, endPoint x: 550, endPoint y: 240, distance: 244.3
click at [550, 240] on span "**********" at bounding box center [438, 237] width 281 height 28
drag, startPoint x: 554, startPoint y: 240, endPoint x: 285, endPoint y: 237, distance: 268.9
click at [285, 237] on div "**********" at bounding box center [438, 234] width 320 height 166
drag, startPoint x: 285, startPoint y: 237, endPoint x: 425, endPoint y: 230, distance: 139.9
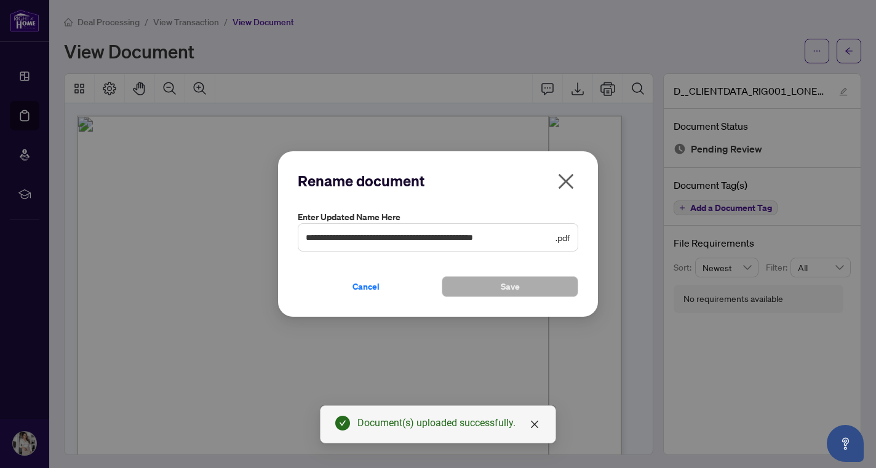
click at [425, 230] on span "**********" at bounding box center [438, 237] width 281 height 28
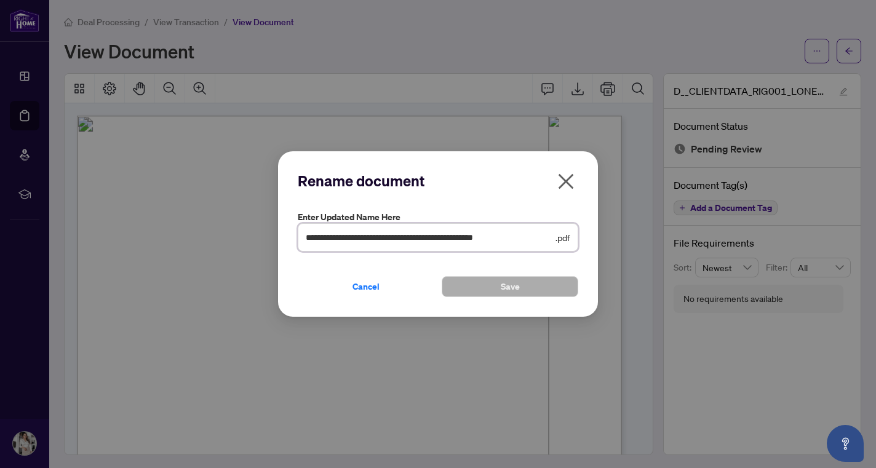
drag, startPoint x: 553, startPoint y: 240, endPoint x: 198, endPoint y: 217, distance: 356.4
click at [198, 217] on div "**********" at bounding box center [438, 234] width 876 height 468
type input "**********"
click at [555, 280] on button "Save" at bounding box center [510, 286] width 137 height 21
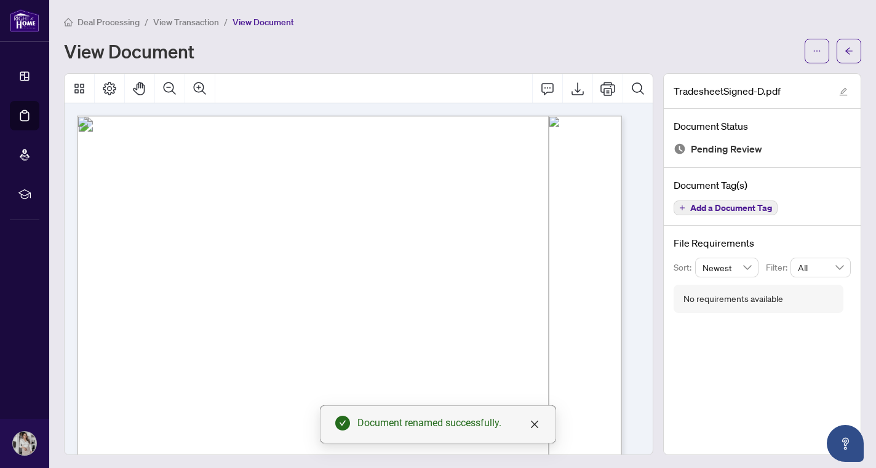
click at [179, 18] on span "View Transaction" at bounding box center [186, 22] width 66 height 11
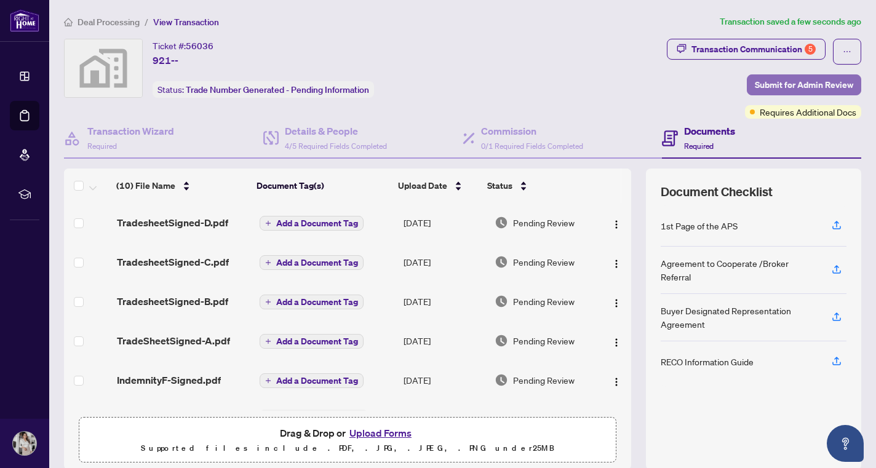
click at [777, 89] on span "Submit for Admin Review" at bounding box center [804, 85] width 98 height 20
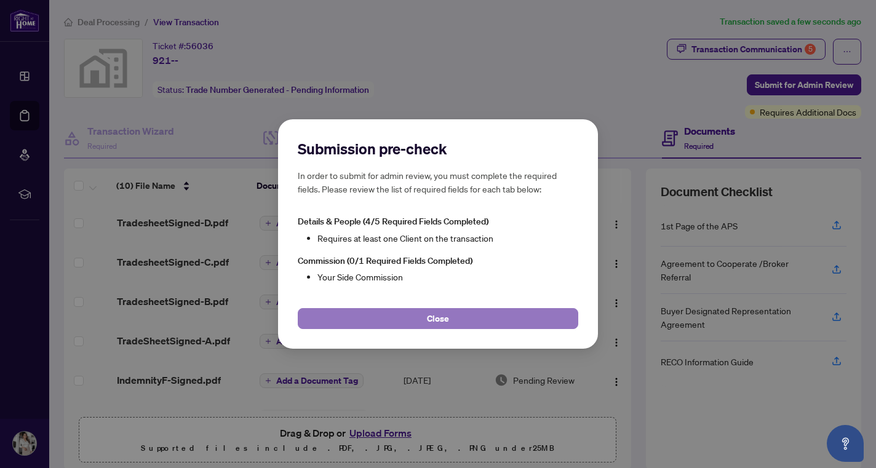
click at [505, 321] on button "Close" at bounding box center [438, 318] width 281 height 21
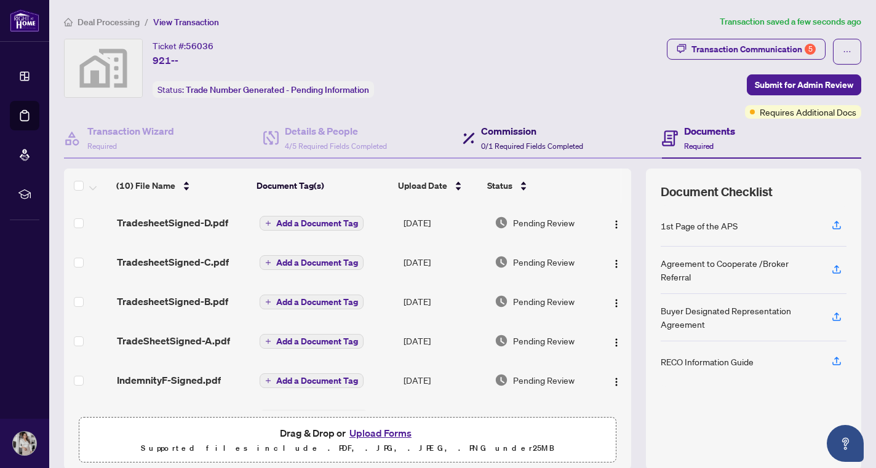
click at [503, 128] on h4 "Commission" at bounding box center [532, 131] width 102 height 15
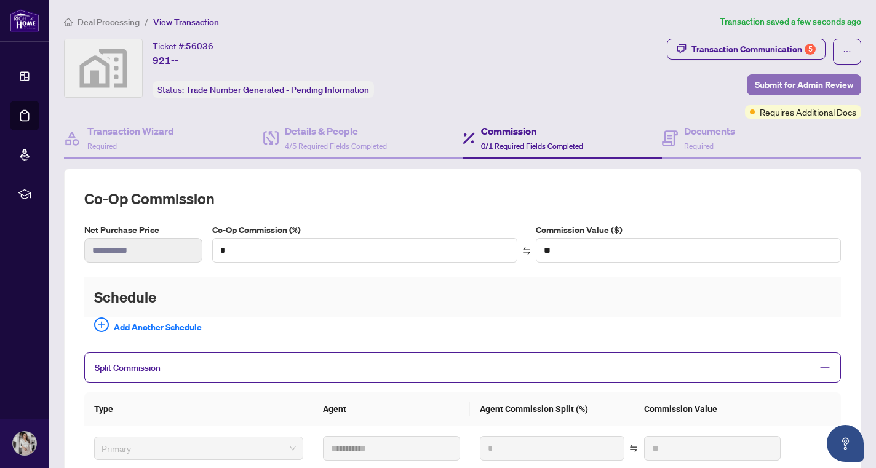
click at [801, 82] on span "Submit for Admin Review" at bounding box center [804, 85] width 98 height 20
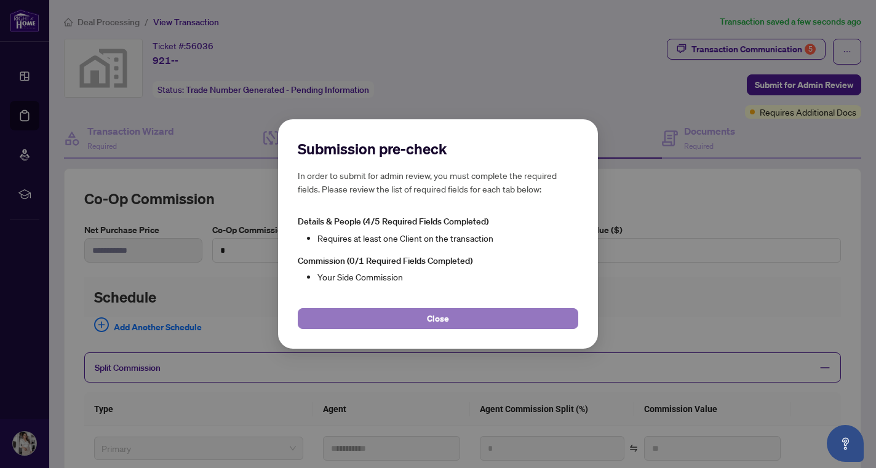
click at [468, 318] on button "Close" at bounding box center [438, 318] width 281 height 21
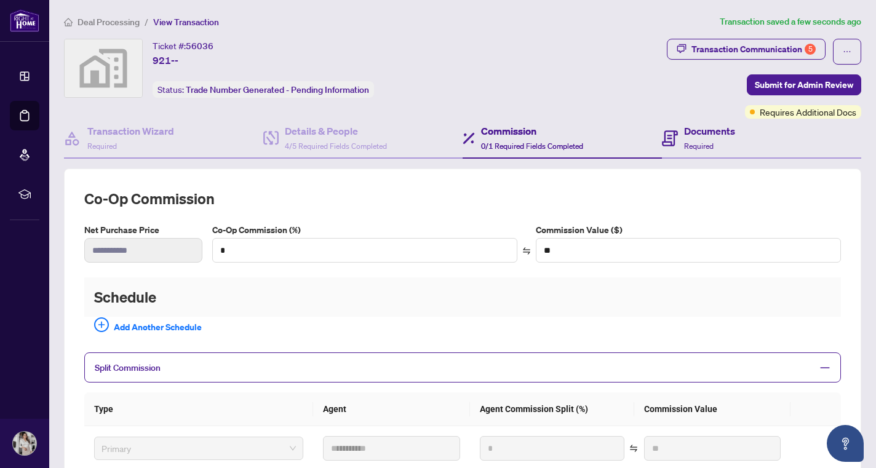
click at [732, 146] on div "Documents Required" at bounding box center [761, 139] width 199 height 40
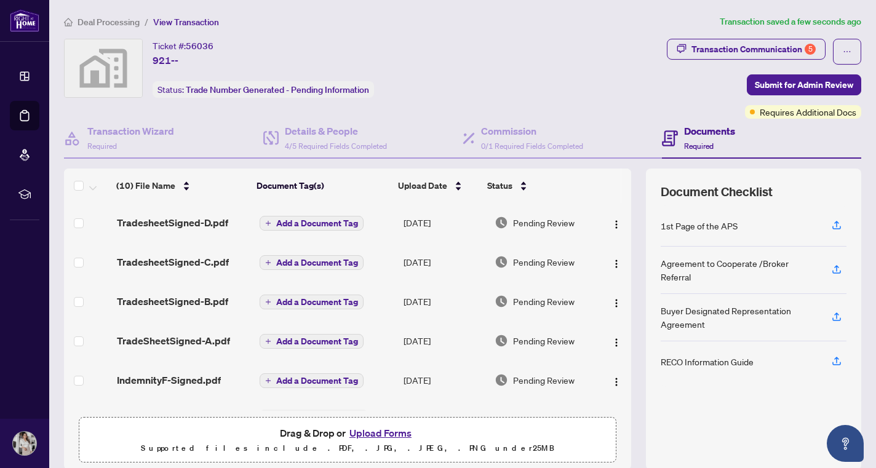
click at [196, 385] on span "IndemnityF-Signed.pdf" at bounding box center [169, 380] width 104 height 15
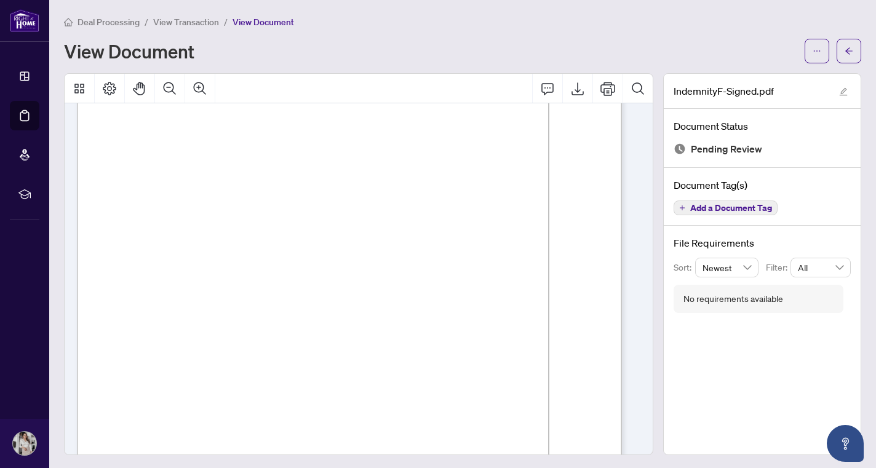
scroll to position [2930, 0]
click at [185, 21] on span "View Transaction" at bounding box center [186, 22] width 66 height 11
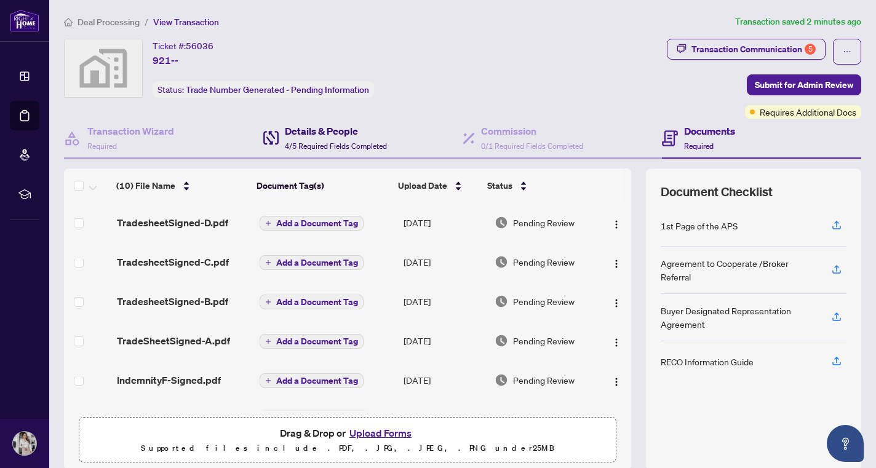
click at [311, 142] on span "4/5 Required Fields Completed" at bounding box center [336, 146] width 102 height 9
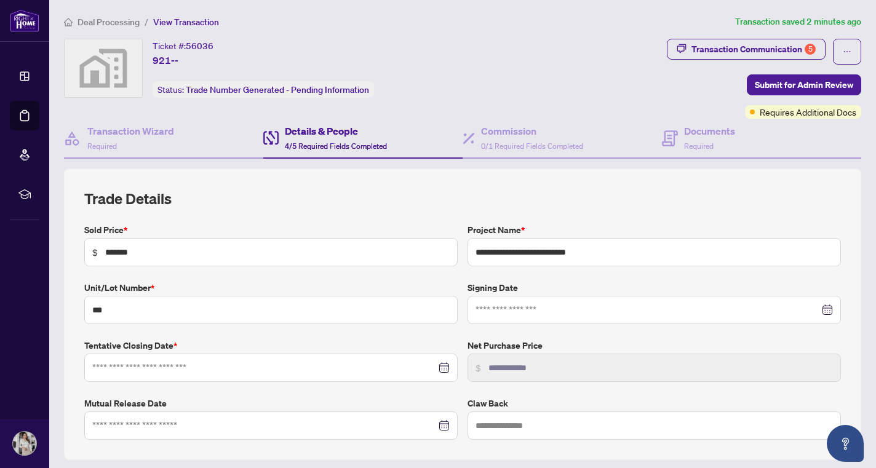
type input "**********"
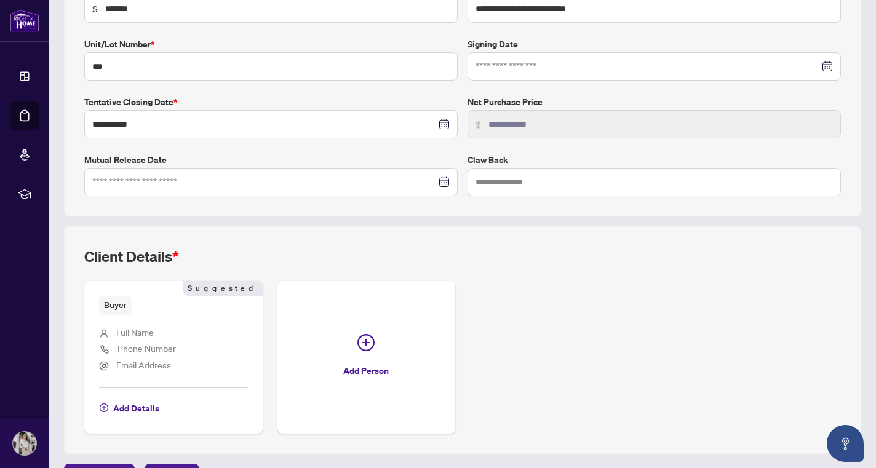
scroll to position [274, 0]
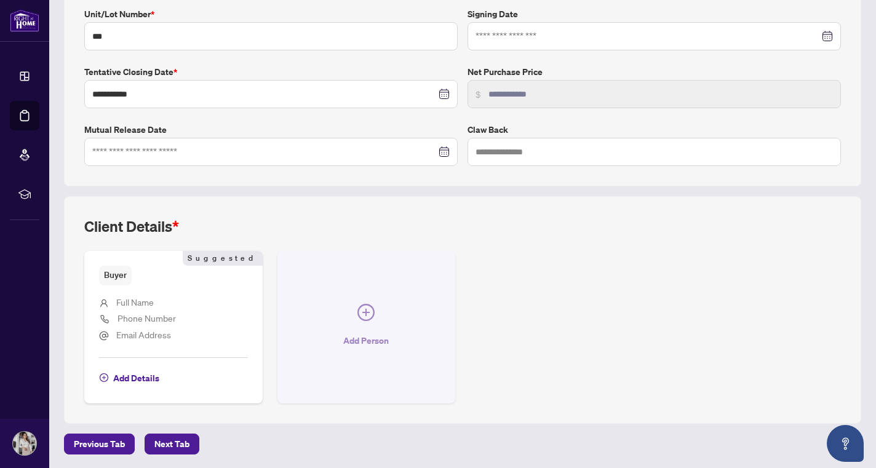
click at [359, 313] on icon "plus-circle" at bounding box center [366, 312] width 17 height 17
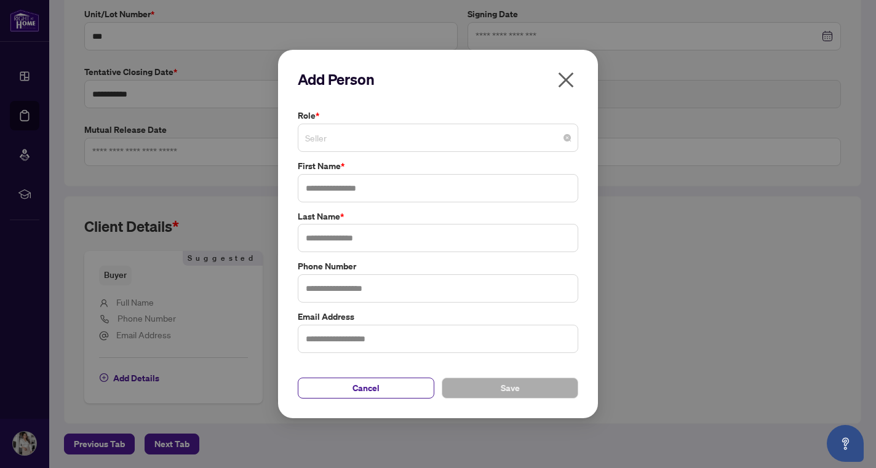
click at [366, 144] on span "Seller" at bounding box center [438, 137] width 266 height 23
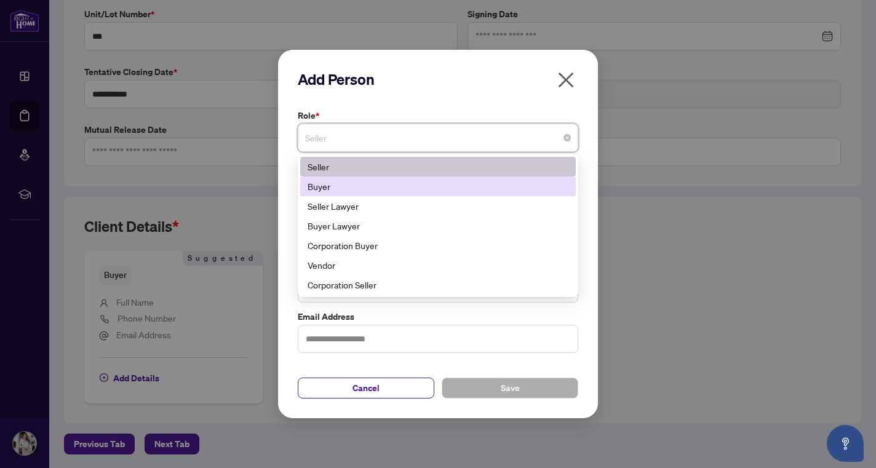
click at [356, 189] on div "Buyer" at bounding box center [438, 187] width 261 height 14
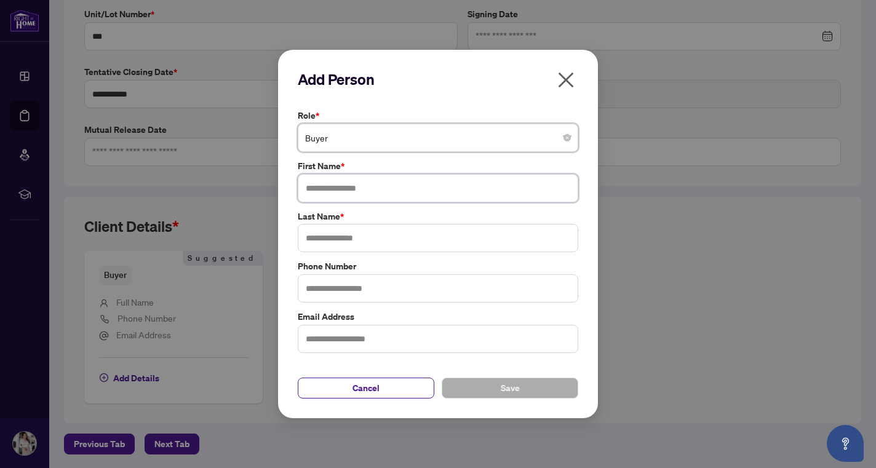
click at [354, 189] on input "text" at bounding box center [438, 188] width 281 height 28
type input "********"
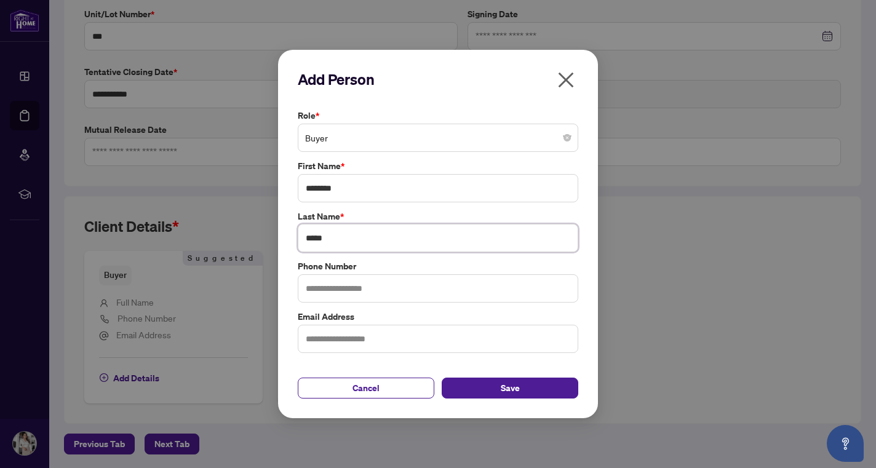
type input "*****"
click at [354, 189] on input "********" at bounding box center [438, 188] width 281 height 28
type input "**********"
click at [522, 387] on button "Save" at bounding box center [510, 388] width 137 height 21
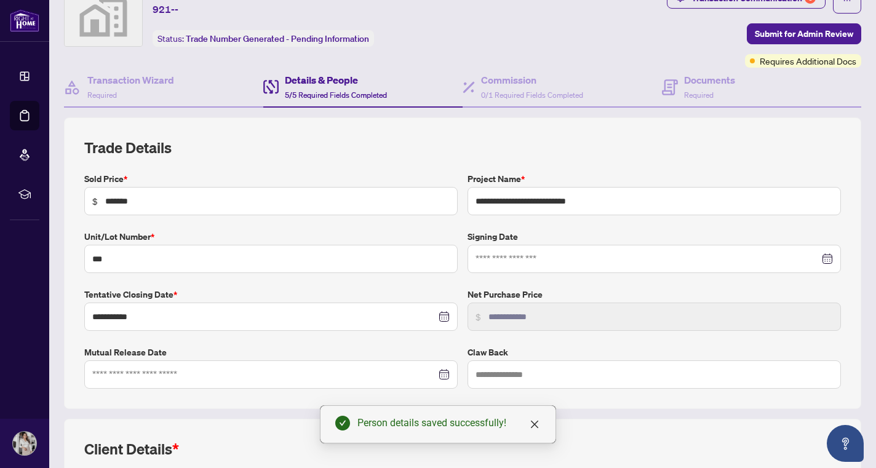
scroll to position [0, 0]
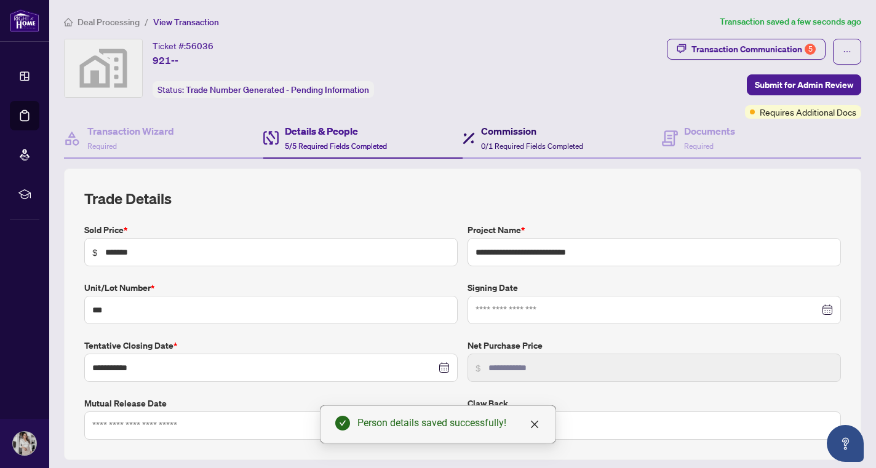
click at [494, 151] on div "Commission 0/1 Required Fields Completed" at bounding box center [532, 138] width 102 height 29
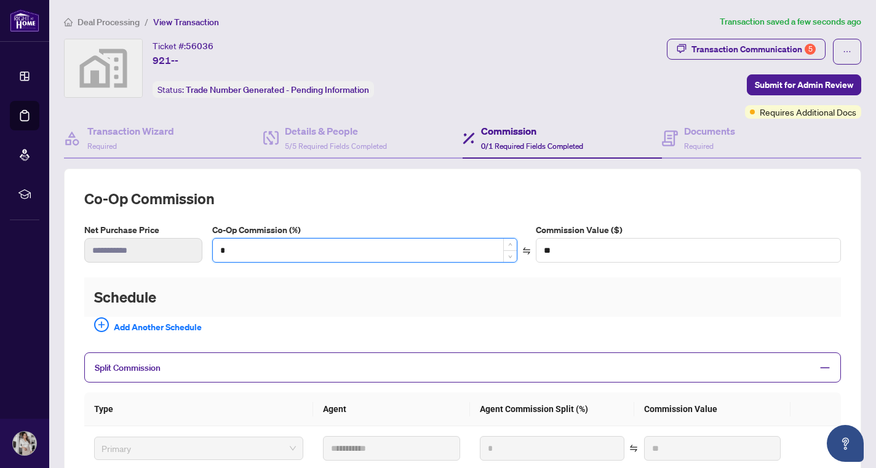
click at [326, 247] on input "*" at bounding box center [365, 250] width 304 height 23
type input "*"
type input "**********"
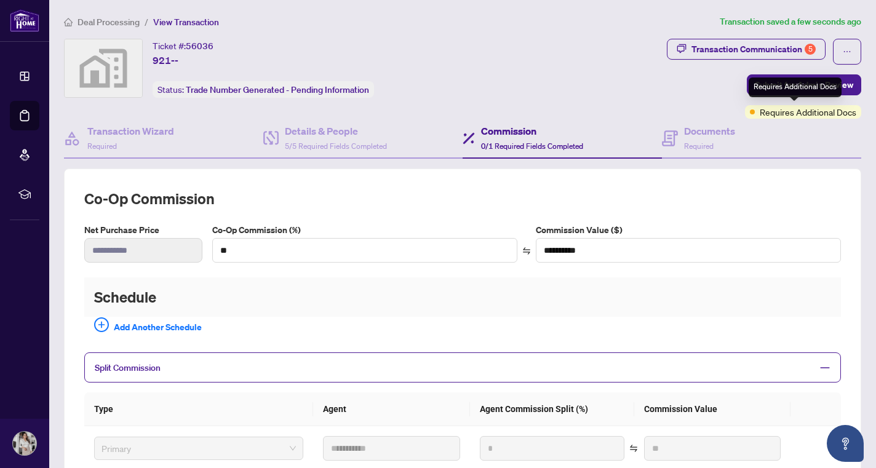
type input "*"
click at [791, 110] on span "Requires Additional Docs" at bounding box center [808, 112] width 97 height 14
type input "***"
type input "**********"
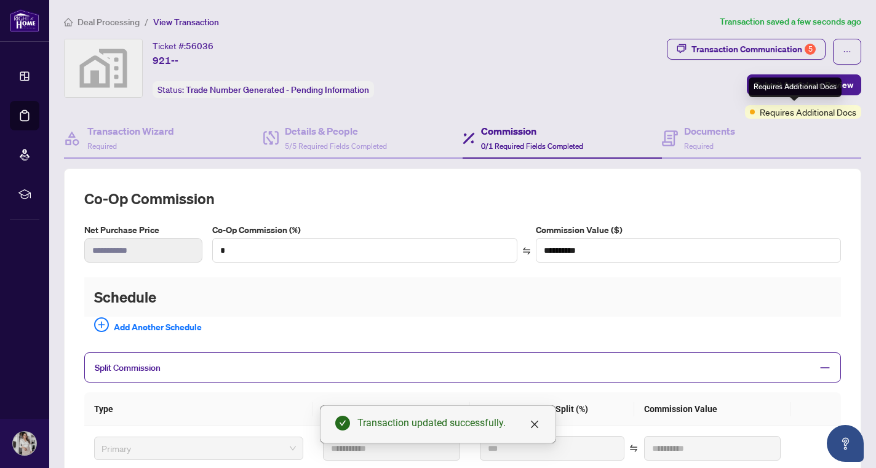
click at [750, 111] on span at bounding box center [752, 112] width 5 height 5
click at [674, 94] on div "Transaction Communication 5 Submit for Admin Review Requires Additional Docs" at bounding box center [764, 79] width 194 height 80
click at [755, 88] on span "Submit for Admin Review" at bounding box center [804, 85] width 98 height 20
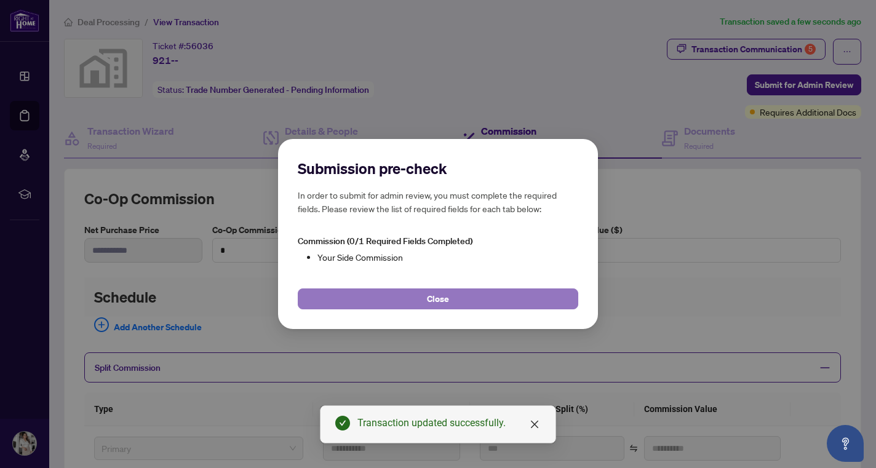
click at [452, 295] on button "Close" at bounding box center [438, 299] width 281 height 21
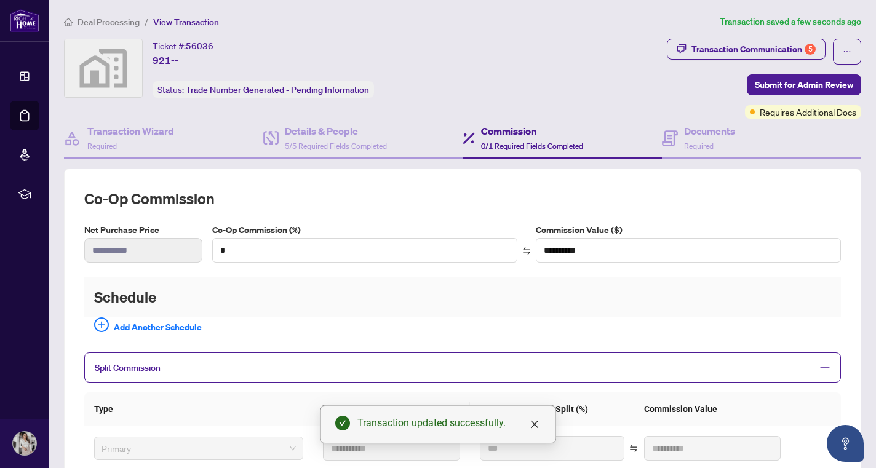
click at [369, 341] on div "**********" at bounding box center [462, 404] width 757 height 430
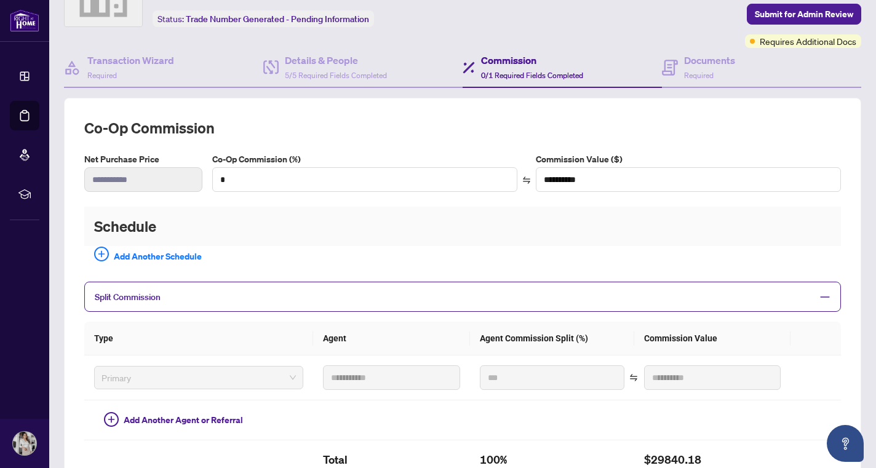
scroll to position [65, 0]
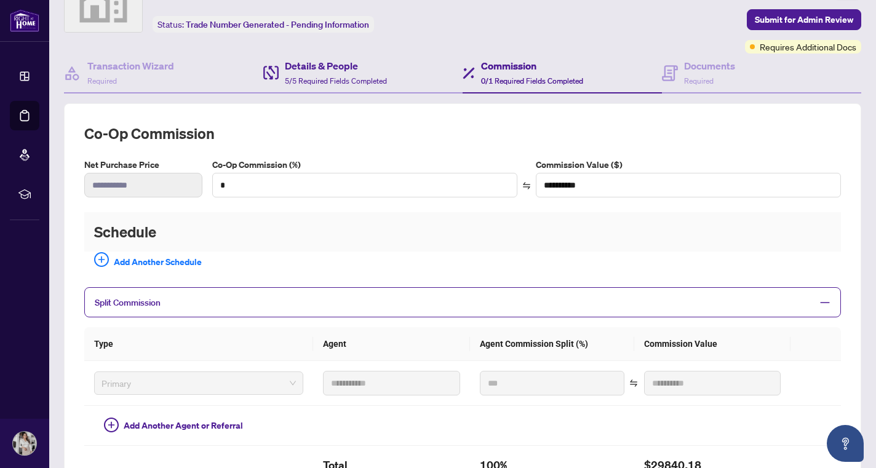
click at [329, 56] on div "Details & People 5/5 Required Fields Completed" at bounding box center [362, 74] width 199 height 40
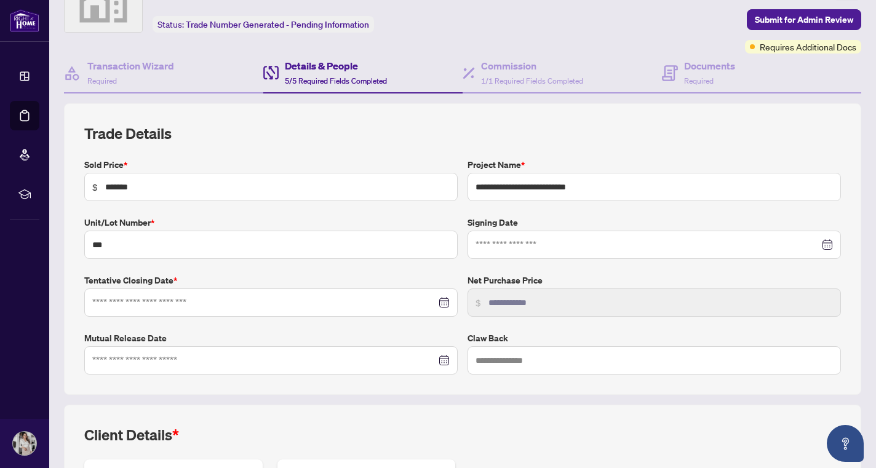
type input "**********"
click at [757, 15] on span "Submit for Admin Review" at bounding box center [804, 20] width 98 height 20
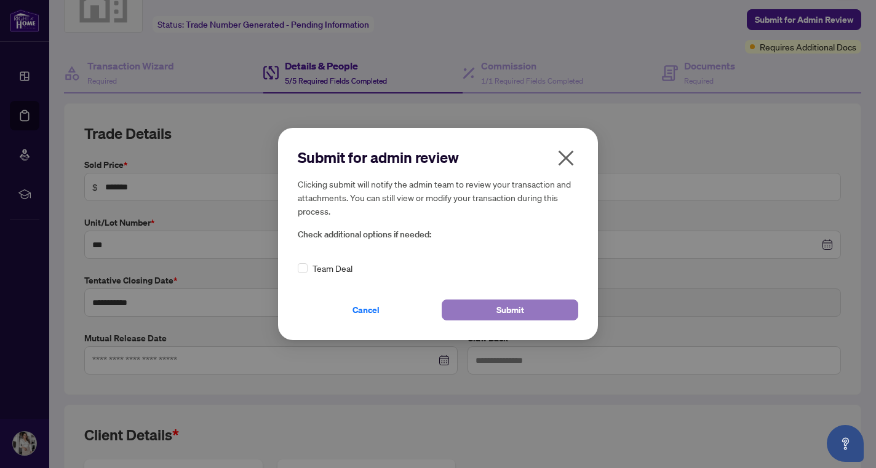
click at [500, 310] on span "Submit" at bounding box center [511, 310] width 28 height 20
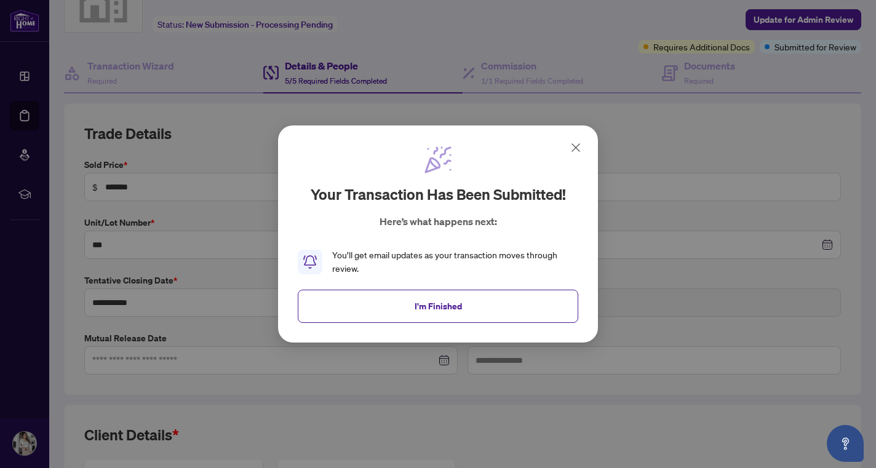
click at [575, 150] on icon at bounding box center [576, 147] width 15 height 15
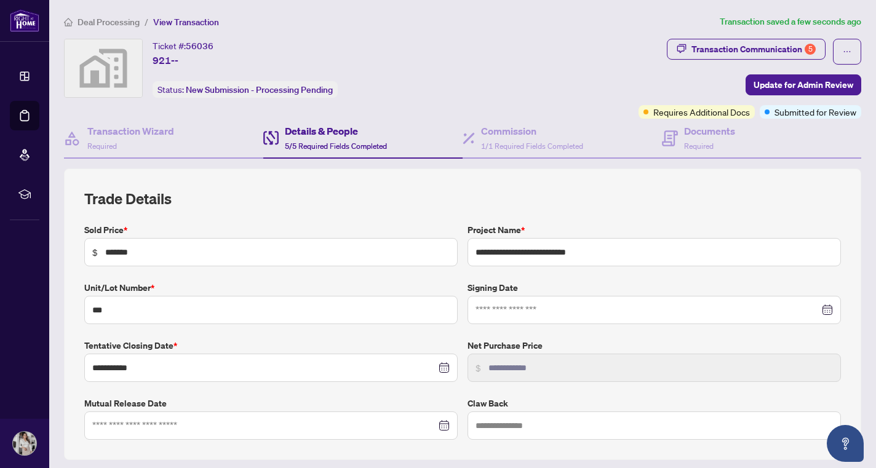
click at [176, 18] on span "View Transaction" at bounding box center [186, 22] width 66 height 11
click at [176, 22] on span "View Transaction" at bounding box center [186, 22] width 66 height 11
click at [95, 22] on span "Deal Processing" at bounding box center [109, 22] width 62 height 11
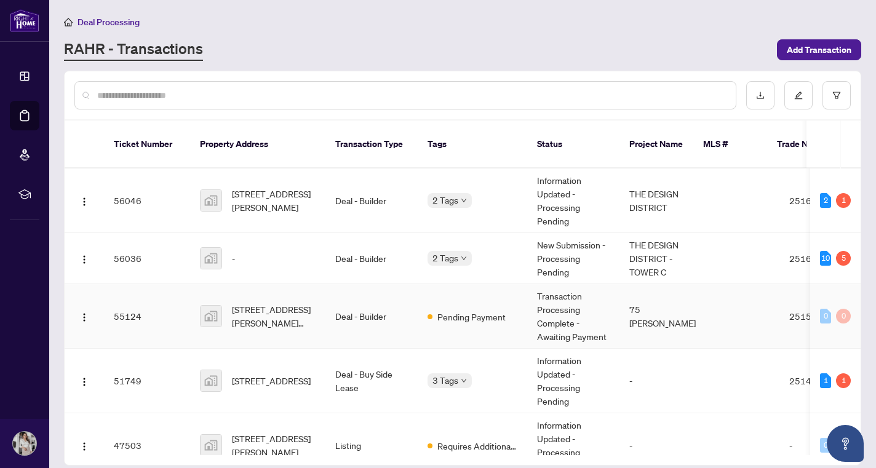
click at [249, 307] on span "2809-75 James Condos, James Street South, Hamilton, ON, Canada" at bounding box center [274, 316] width 84 height 27
click at [462, 310] on span "Pending Payment" at bounding box center [472, 317] width 68 height 14
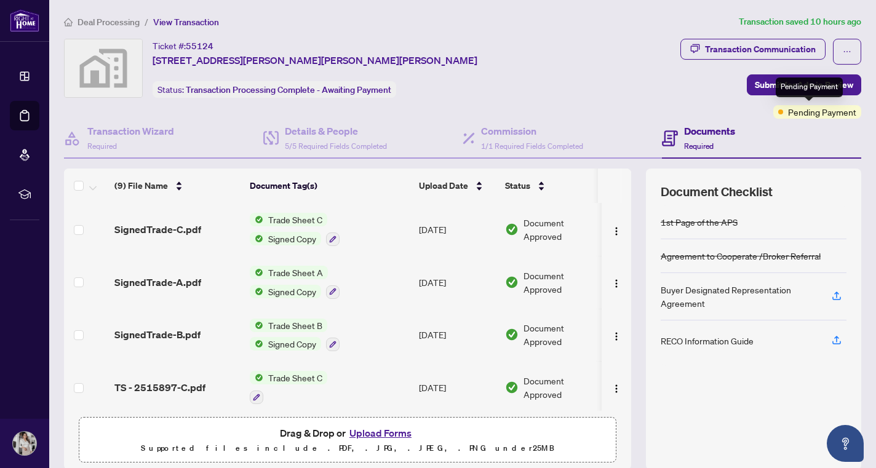
click at [801, 114] on span "Pending Payment" at bounding box center [822, 112] width 68 height 14
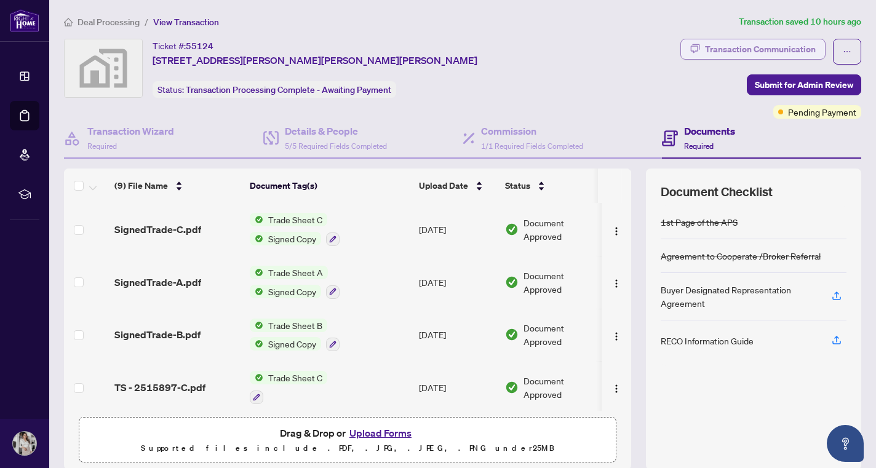
click at [738, 50] on div "Transaction Communication" at bounding box center [760, 49] width 111 height 20
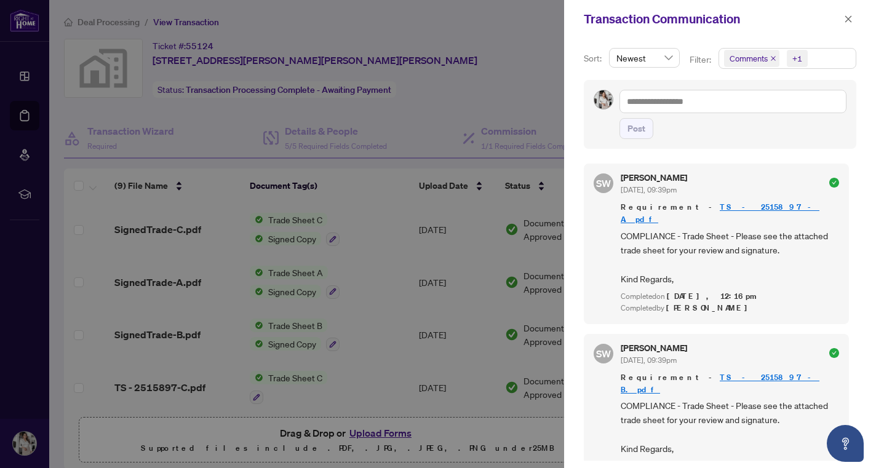
click at [722, 205] on link "TS - 2515897-A.pdf" at bounding box center [720, 213] width 199 height 23
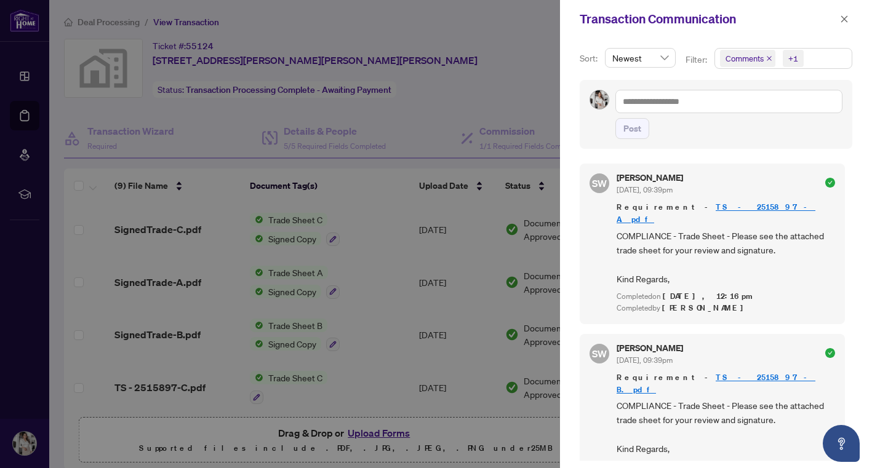
click at [248, 74] on div at bounding box center [436, 234] width 872 height 468
click at [109, 24] on div at bounding box center [436, 234] width 872 height 468
click at [842, 21] on icon "close" at bounding box center [844, 18] width 7 height 7
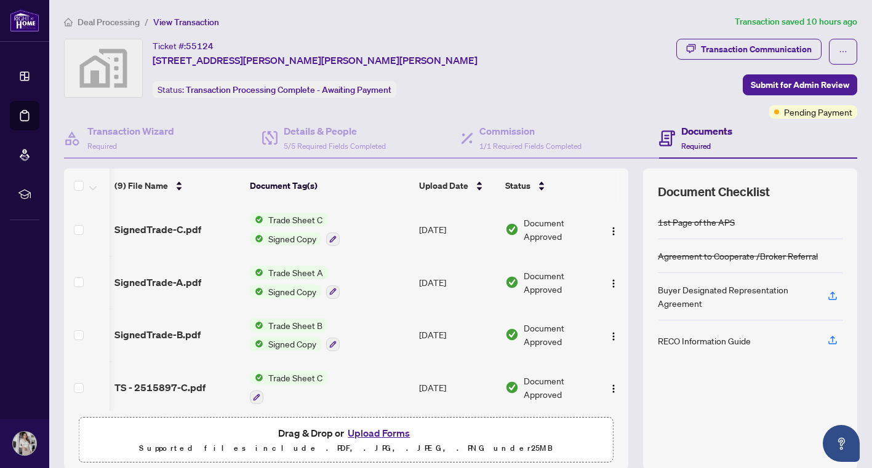
scroll to position [0, 19]
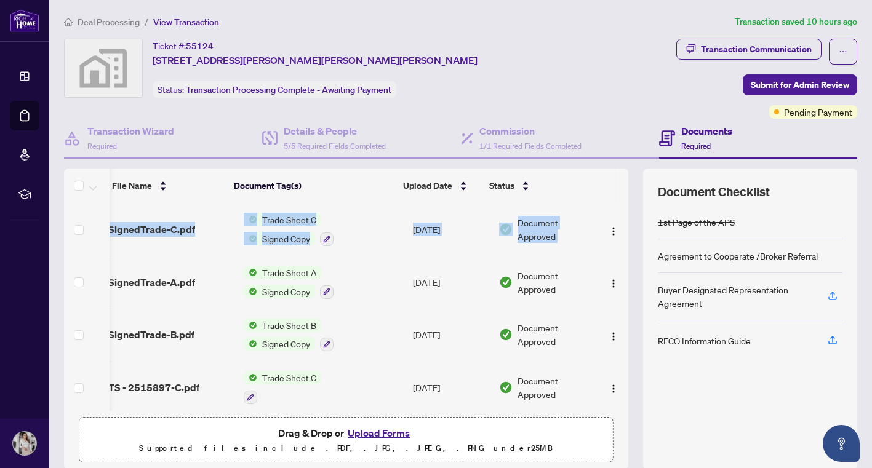
drag, startPoint x: 618, startPoint y: 229, endPoint x: 617, endPoint y: 295, distance: 65.9
click at [617, 295] on div "(9) File Name Document Tag(s) Upload Date Status SignedTrade-C.pdf Trade Sheet …" at bounding box center [346, 307] width 564 height 208
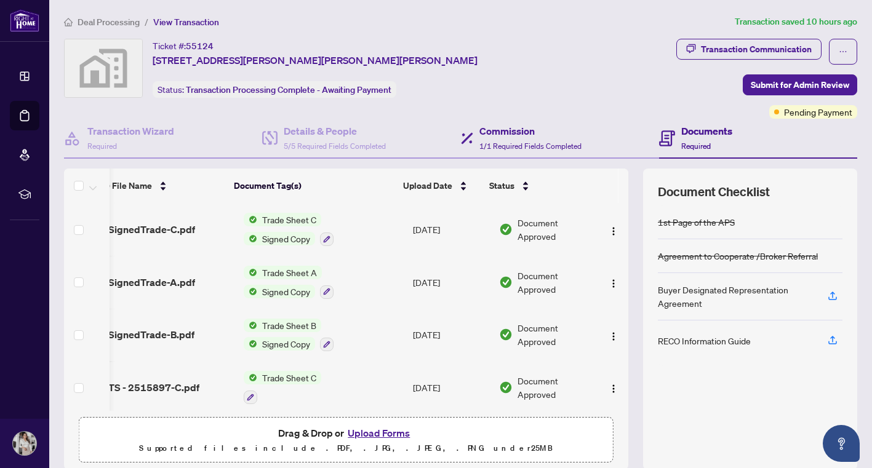
drag, startPoint x: 617, startPoint y: 295, endPoint x: 580, endPoint y: 121, distance: 177.9
click at [580, 121] on div "Commission 1/1 Required Fields Completed" at bounding box center [560, 139] width 198 height 40
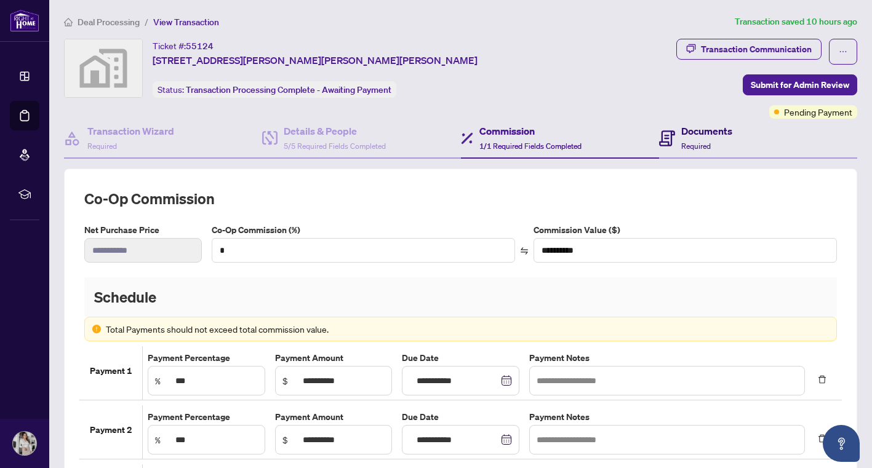
click at [693, 137] on h4 "Documents" at bounding box center [706, 131] width 51 height 15
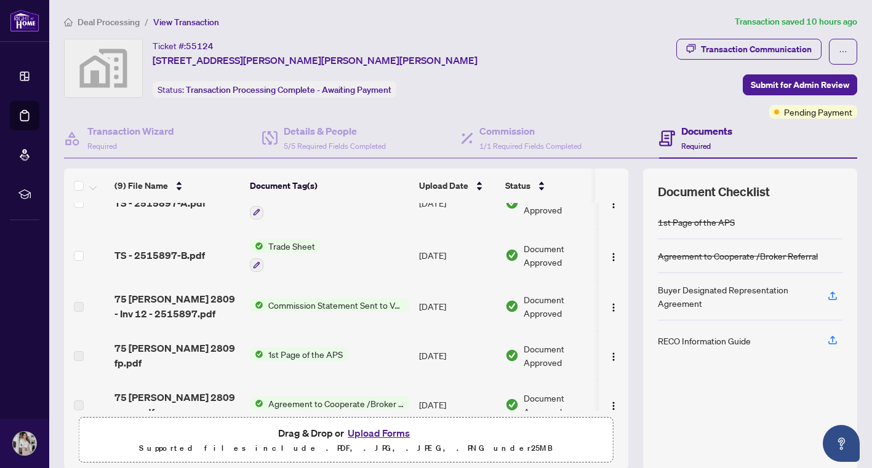
scroll to position [252, 0]
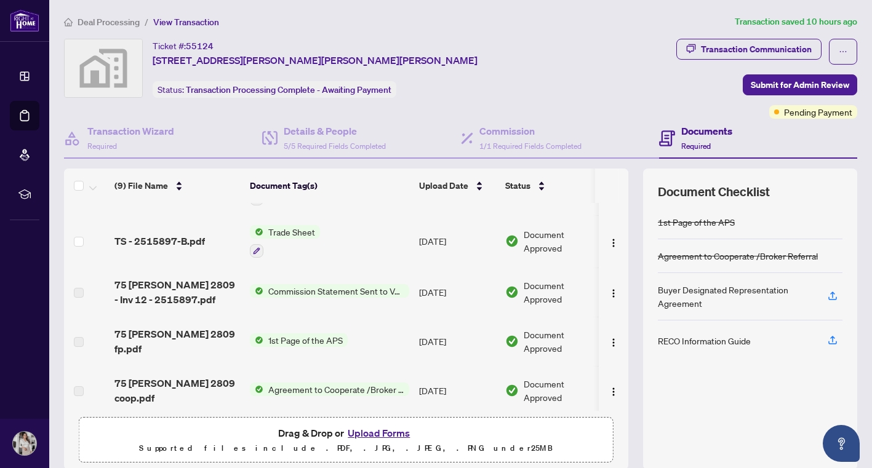
drag, startPoint x: 614, startPoint y: 244, endPoint x: 611, endPoint y: 237, distance: 7.2
click at [611, 237] on td at bounding box center [614, 241] width 30 height 53
click at [731, 44] on div "Transaction Communication" at bounding box center [756, 49] width 111 height 20
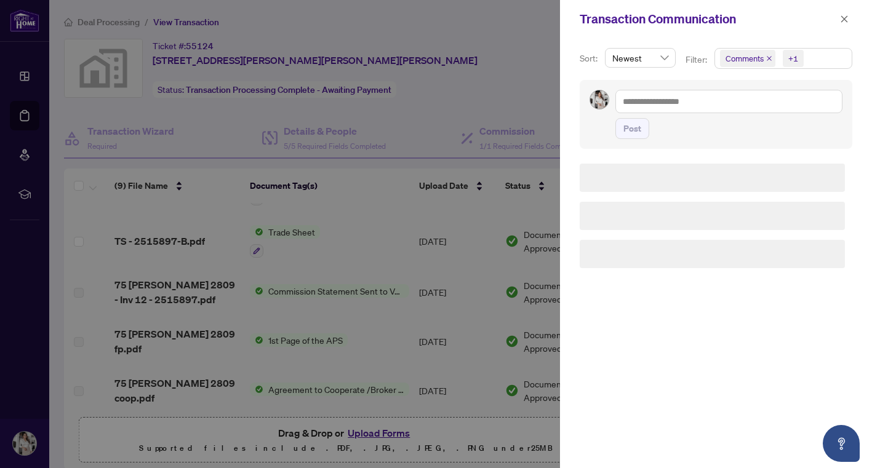
type textarea "**********"
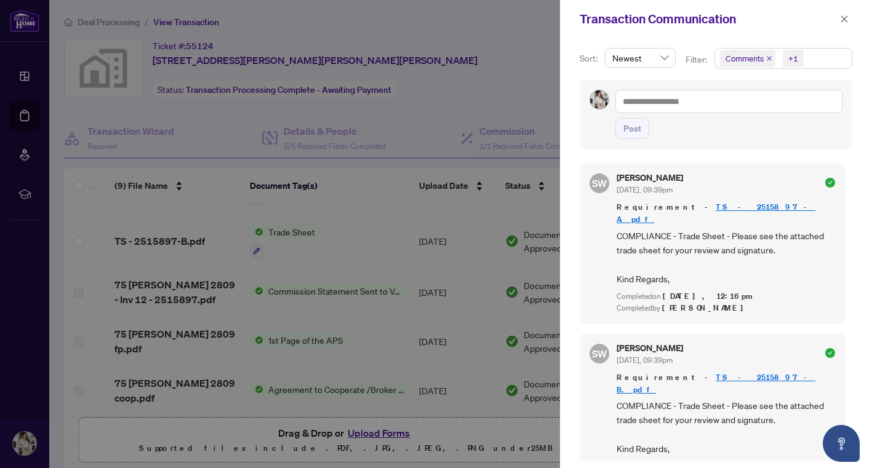
click at [466, 73] on div at bounding box center [436, 234] width 872 height 468
click at [844, 18] on icon "close" at bounding box center [844, 19] width 9 height 9
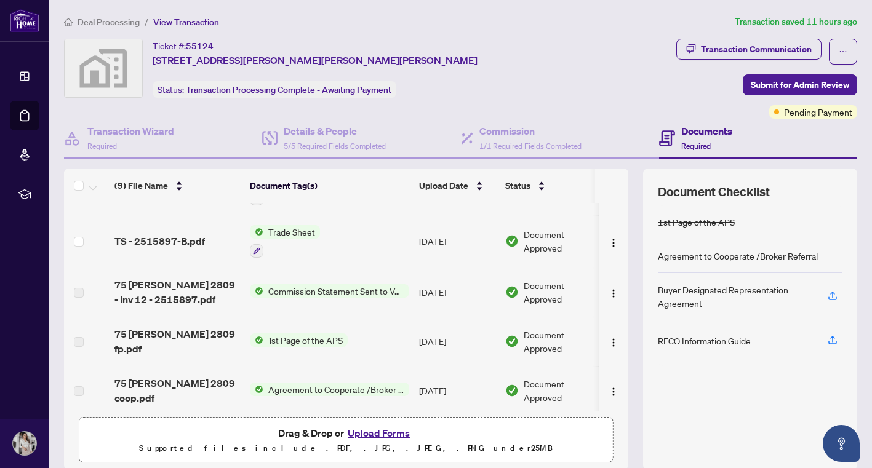
click at [191, 21] on span "View Transaction" at bounding box center [186, 22] width 66 height 11
click at [108, 19] on span "Deal Processing" at bounding box center [109, 22] width 62 height 11
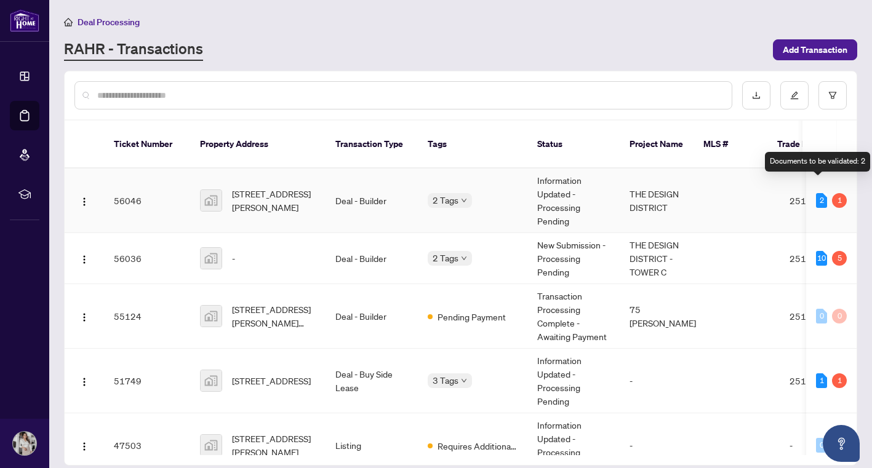
click at [820, 193] on div "2" at bounding box center [821, 200] width 11 height 15
click at [839, 193] on div "1" at bounding box center [839, 200] width 15 height 15
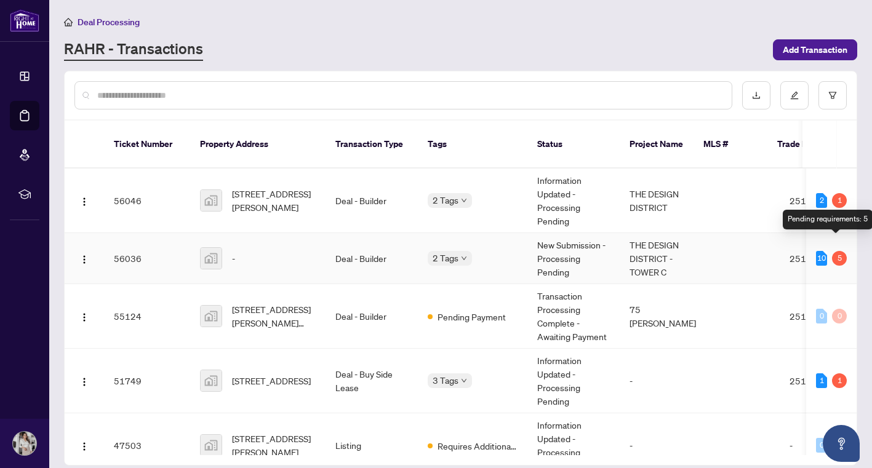
click at [838, 251] on div "5" at bounding box center [839, 258] width 15 height 15
click at [816, 251] on div "10" at bounding box center [821, 258] width 11 height 15
click at [295, 247] on div "-" at bounding box center [258, 258] width 116 height 22
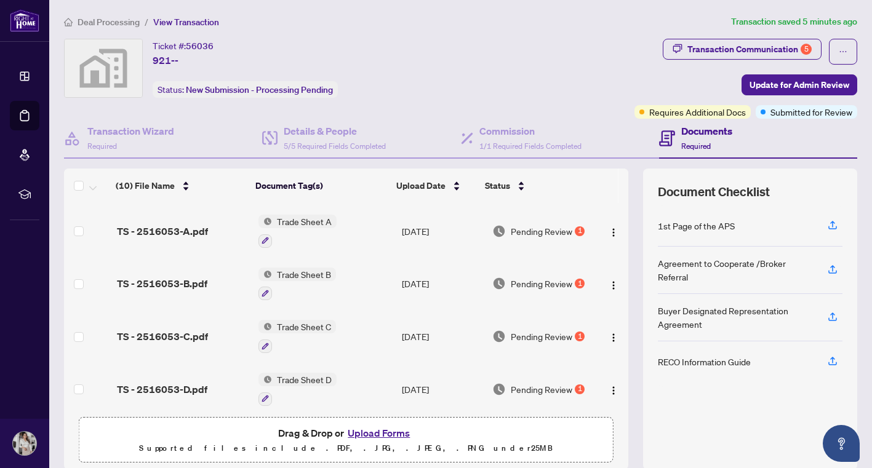
scroll to position [254, 0]
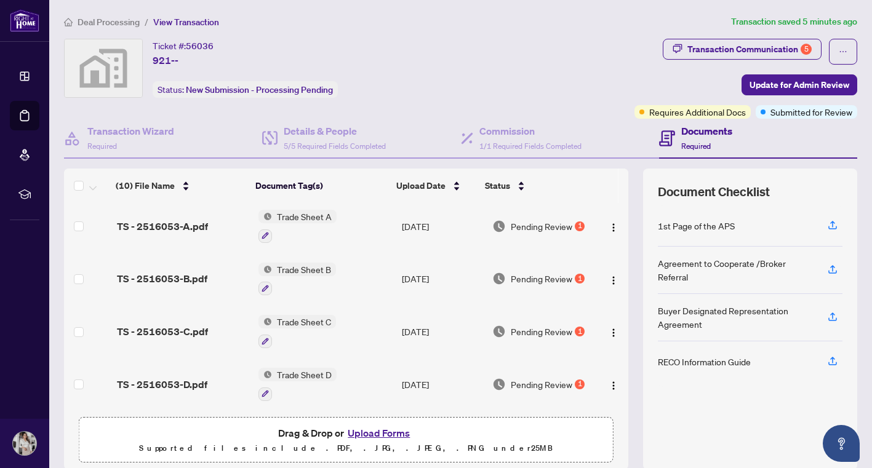
click at [119, 17] on span "Deal Processing" at bounding box center [109, 22] width 62 height 11
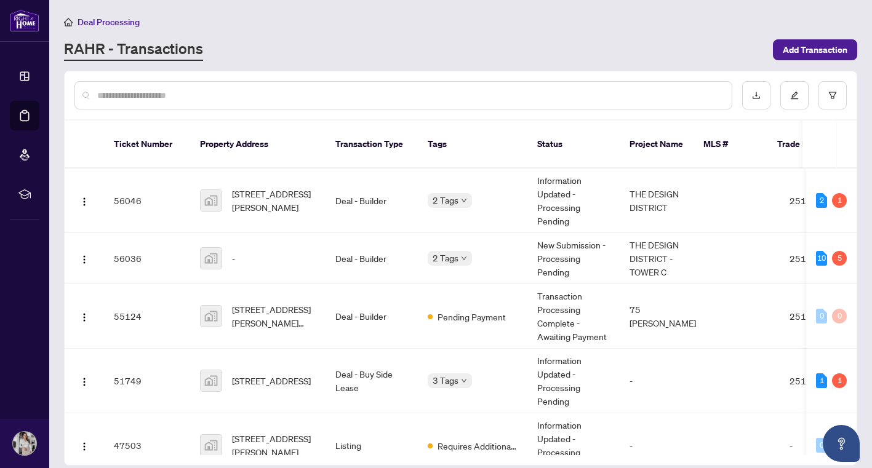
drag, startPoint x: 855, startPoint y: 175, endPoint x: 452, endPoint y: 370, distance: 447.8
click at [452, 374] on span "3 Tags" at bounding box center [446, 381] width 26 height 14
click at [119, 376] on td "51749" at bounding box center [147, 381] width 86 height 65
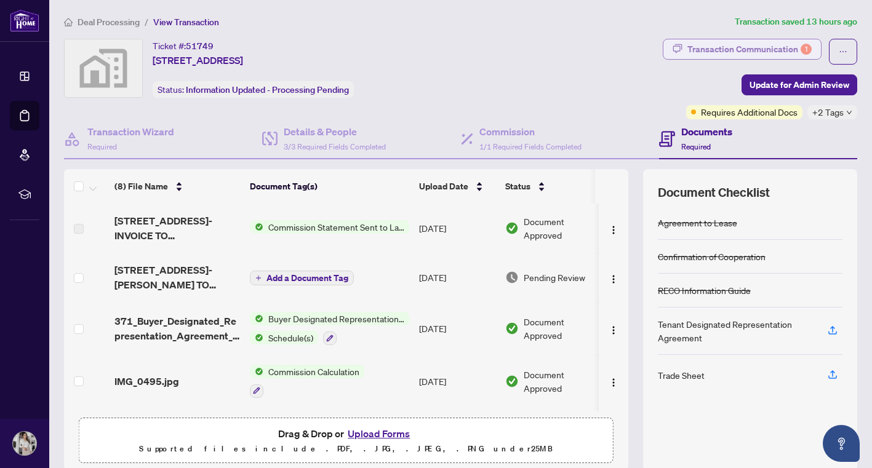
click at [741, 49] on div "Transaction Communication 1" at bounding box center [749, 49] width 124 height 20
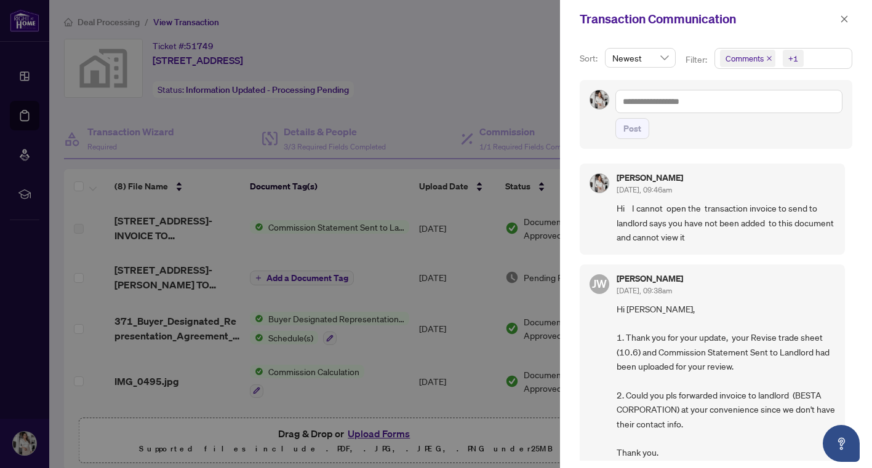
click at [424, 84] on div at bounding box center [436, 234] width 872 height 468
click at [842, 18] on icon "close" at bounding box center [844, 19] width 9 height 9
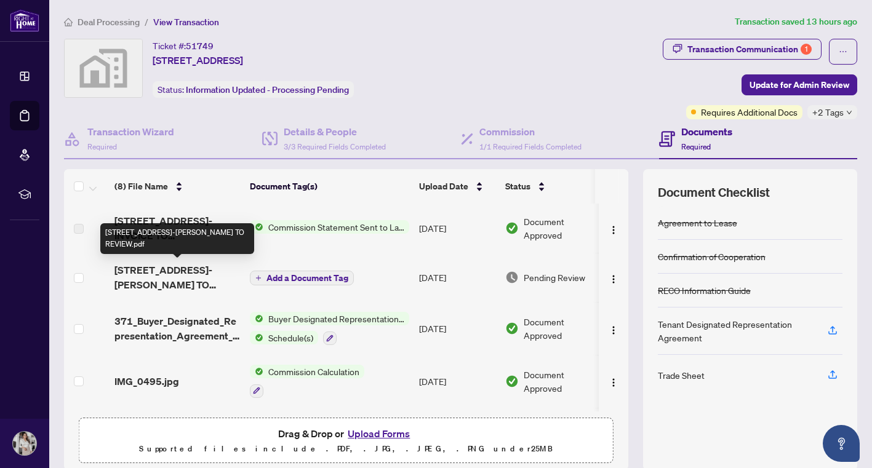
click at [202, 270] on span "5555 Eglinton Avenue West 214-REVISED TRADE SHEET1006-SHAHA TO REVIEW.pdf" at bounding box center [177, 278] width 126 height 30
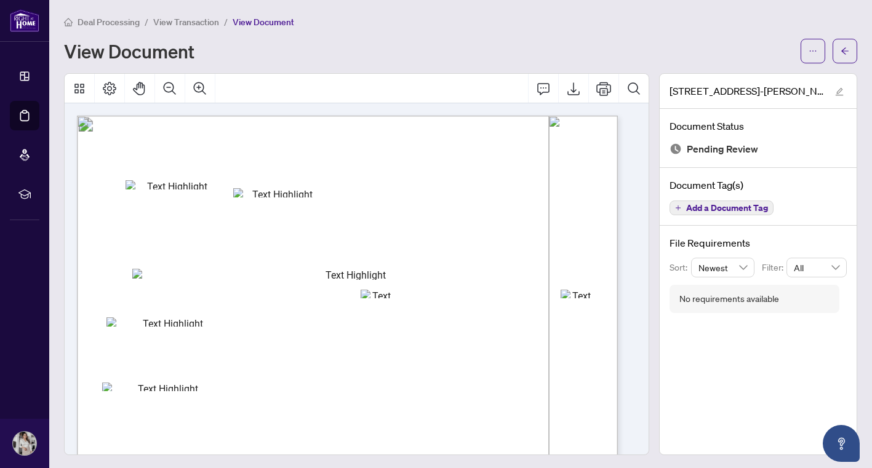
drag, startPoint x: 626, startPoint y: 289, endPoint x: 619, endPoint y: 299, distance: 12.8
drag, startPoint x: 619, startPoint y: 299, endPoint x: 609, endPoint y: 307, distance: 12.7
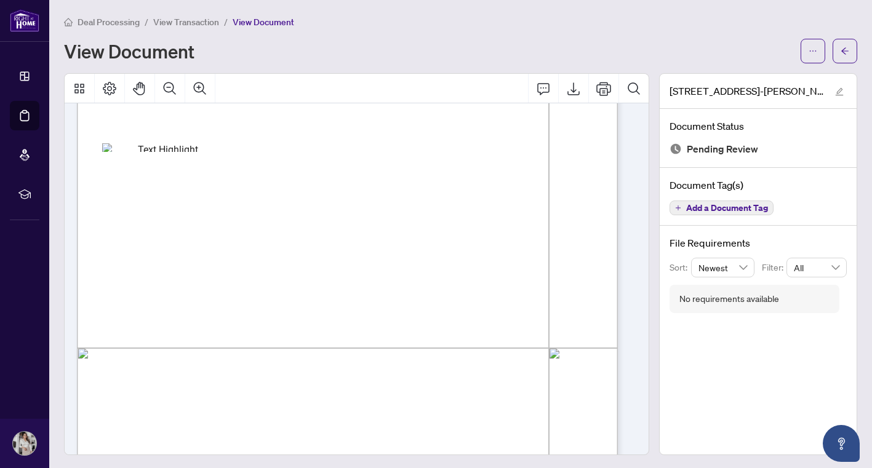
scroll to position [241, 0]
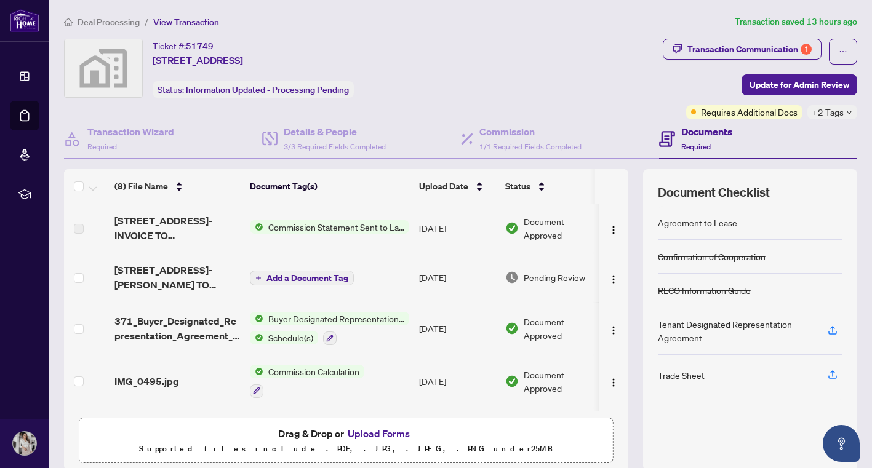
drag, startPoint x: 610, startPoint y: 346, endPoint x: 570, endPoint y: 101, distance: 248.1
click at [570, 101] on div "Ticket #: 51749 214-5555 Eglinton Avenue West, Etobicoke, ON, Canada Status: In…" at bounding box center [361, 79] width 599 height 81
drag, startPoint x: 615, startPoint y: 226, endPoint x: 615, endPoint y: 308, distance: 82.5
drag, startPoint x: 615, startPoint y: 308, endPoint x: 620, endPoint y: 320, distance: 12.5
click at [620, 320] on div "(8) File Name Document Tag(s) Upload Date Status (8) File Name Document Tag(s) …" at bounding box center [460, 320] width 793 height 302
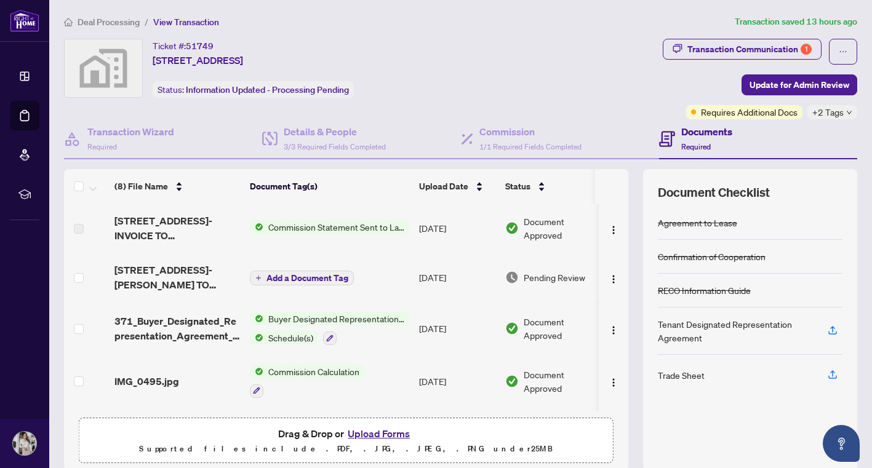
click at [261, 222] on img at bounding box center [257, 227] width 14 height 14
click at [169, 233] on span "5555 Eglinton Avenue West 214-INVOICE TO LANDLORD.pdf" at bounding box center [177, 229] width 126 height 30
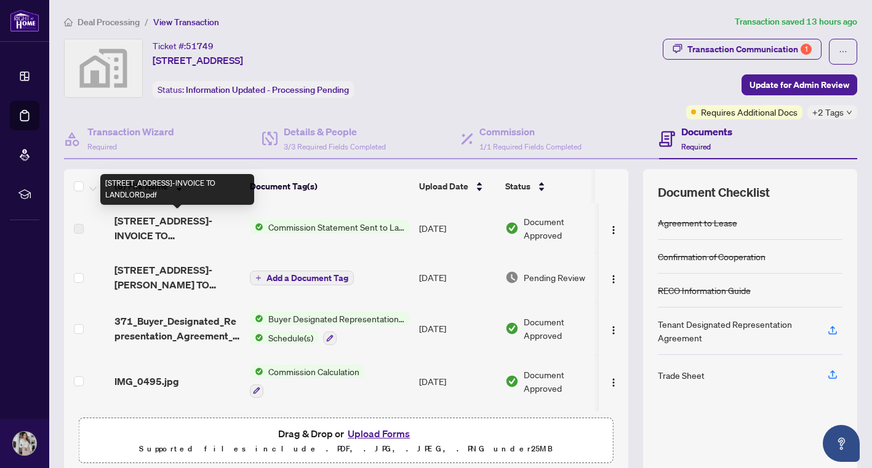
click at [169, 233] on span "5555 Eglinton Avenue West 214-INVOICE TO LANDLORD.pdf" at bounding box center [177, 229] width 126 height 30
click at [186, 235] on span "5555 Eglinton Avenue West 214-INVOICE TO LANDLORD.pdf" at bounding box center [177, 229] width 126 height 30
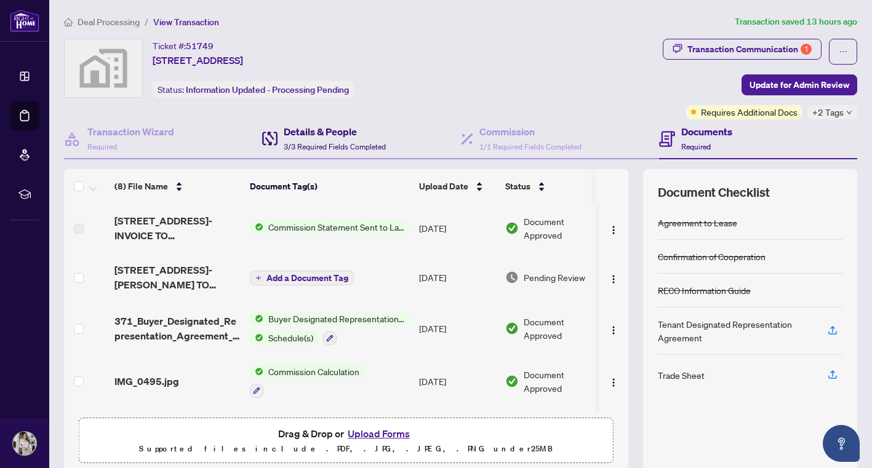
click at [316, 142] on span "3/3 Required Fields Completed" at bounding box center [335, 146] width 102 height 9
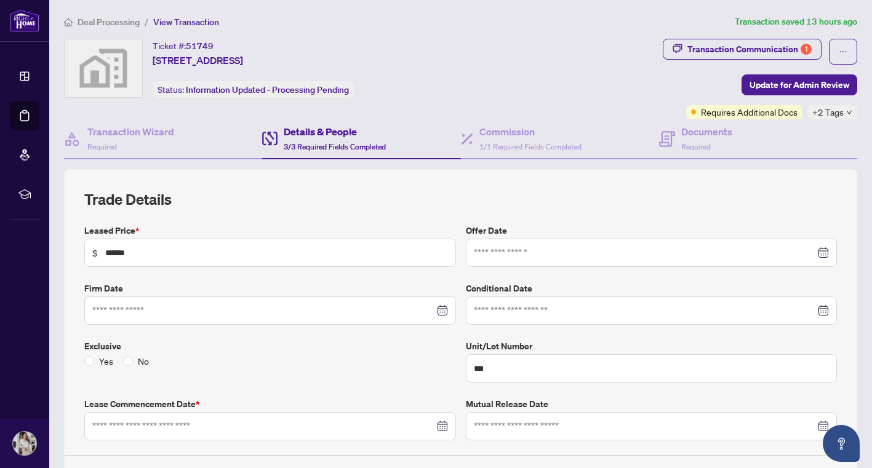
type input "**********"
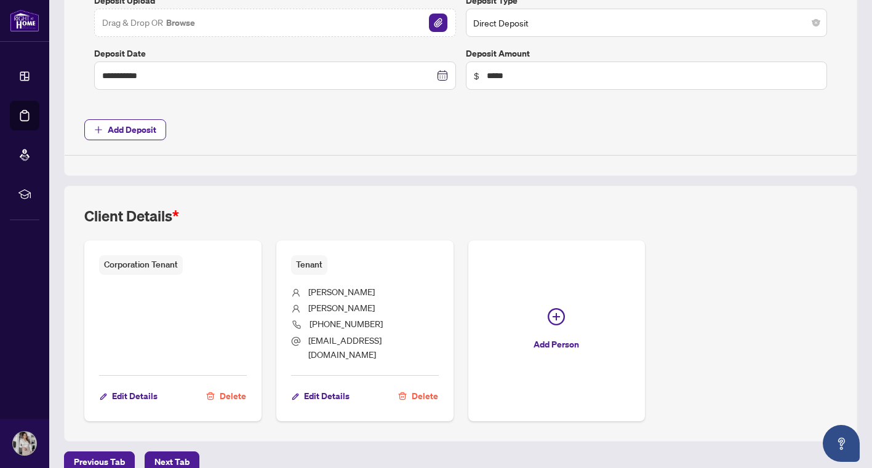
scroll to position [548, 0]
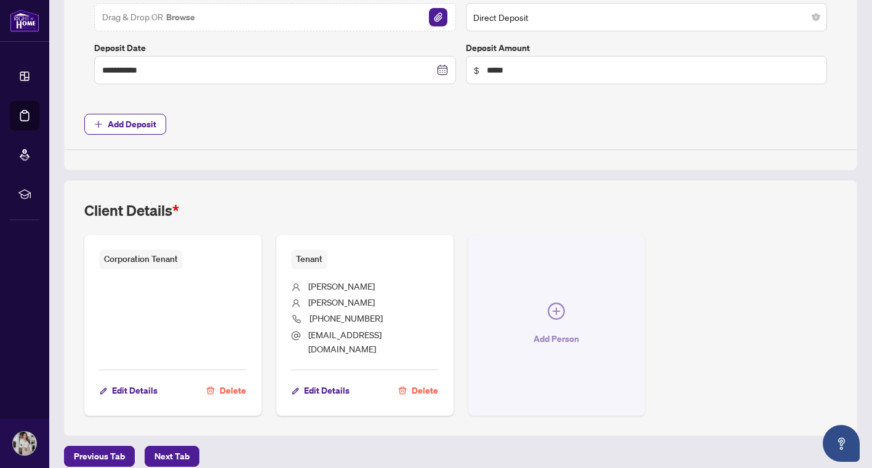
click at [540, 306] on button "Add Person" at bounding box center [556, 325] width 177 height 181
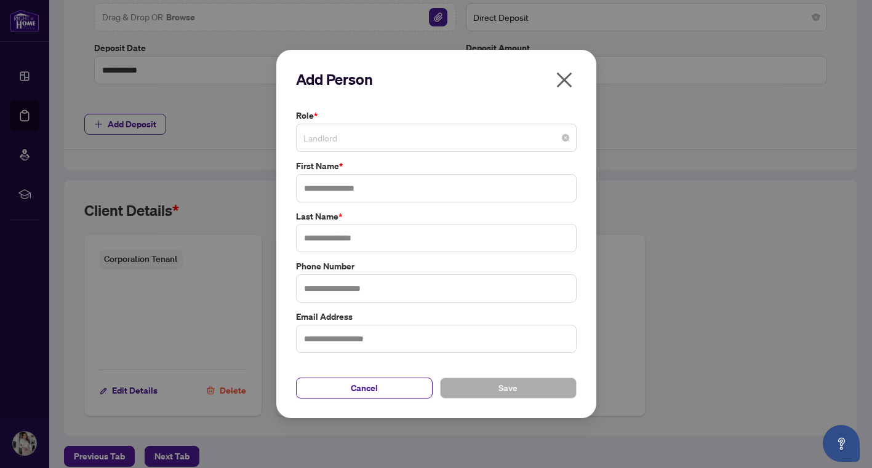
click at [454, 139] on span "Landlord" at bounding box center [436, 137] width 266 height 23
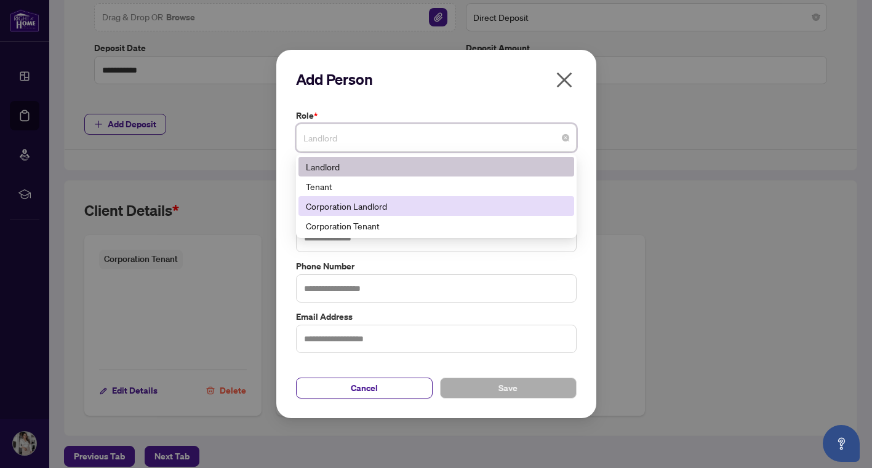
click at [437, 207] on div "Corporation Landlord" at bounding box center [436, 206] width 261 height 14
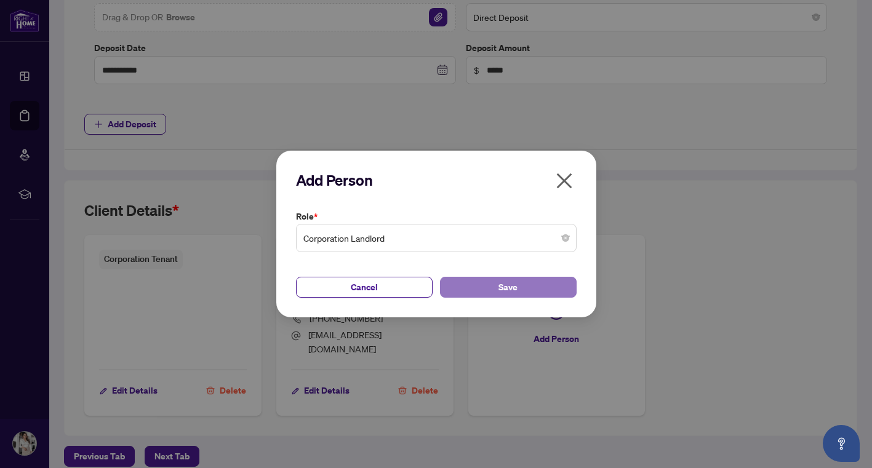
click at [510, 286] on span "Save" at bounding box center [507, 288] width 19 height 20
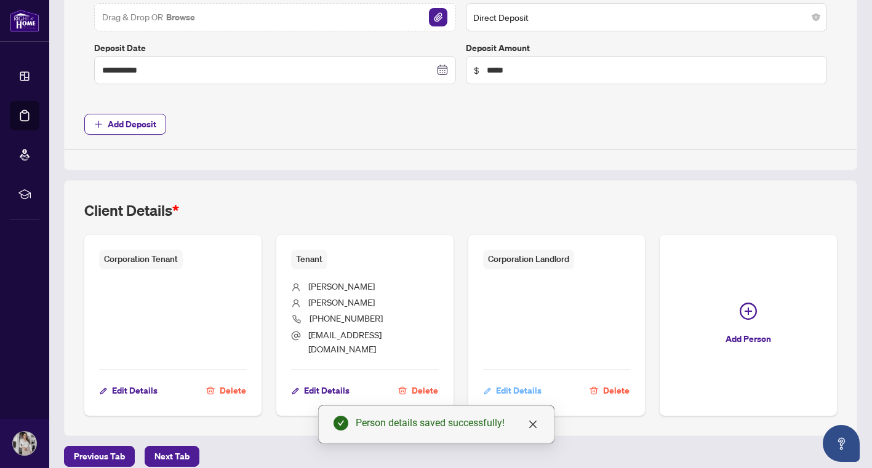
click at [518, 381] on span "Edit Details" at bounding box center [519, 391] width 46 height 20
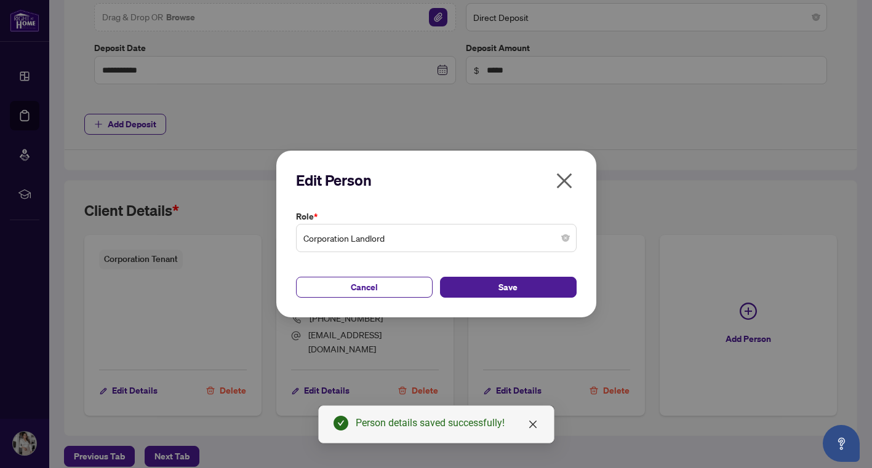
click at [415, 228] on span "Corporation Landlord" at bounding box center [436, 237] width 266 height 23
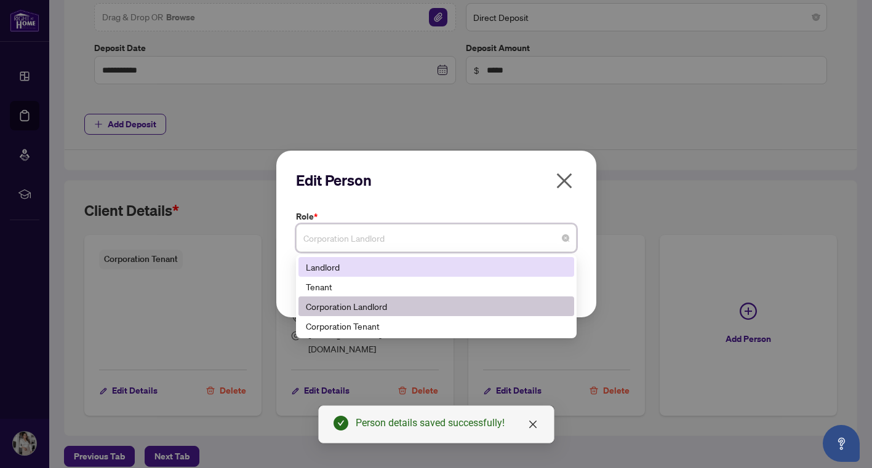
click at [409, 259] on div "Landlord" at bounding box center [436, 267] width 276 height 20
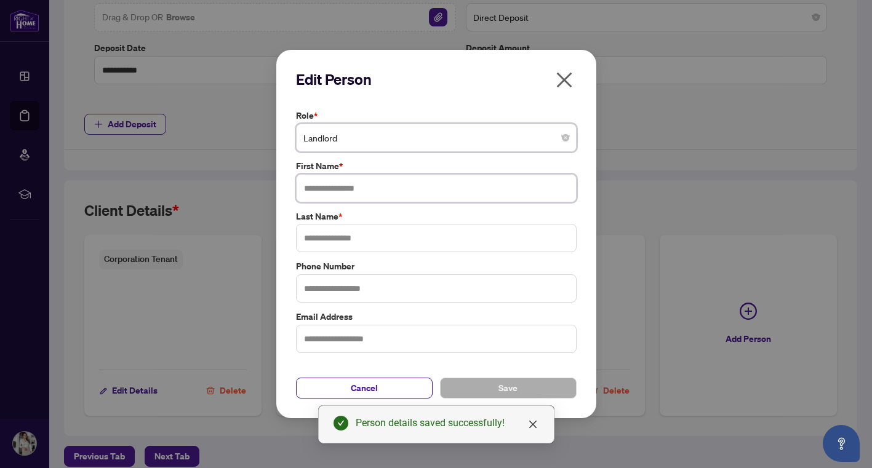
click at [378, 184] on input "text" at bounding box center [436, 188] width 281 height 28
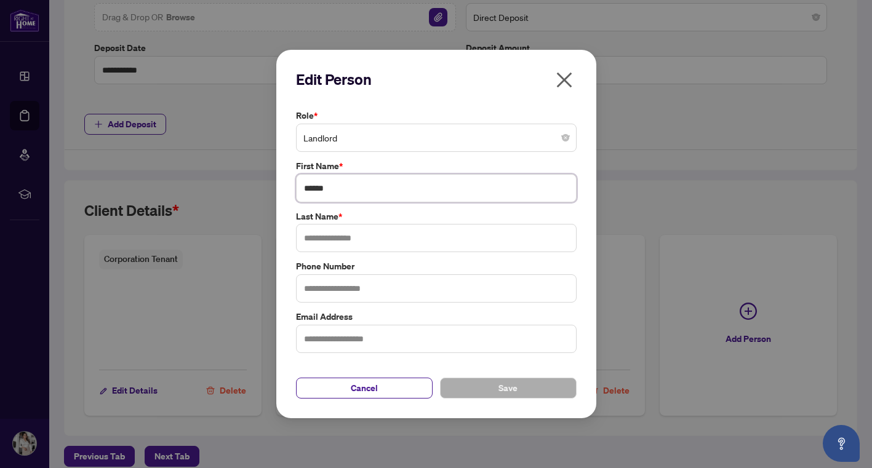
type input "*****"
click at [352, 234] on input "text" at bounding box center [436, 238] width 281 height 28
type input "**********"
click at [366, 338] on input "text" at bounding box center [436, 339] width 281 height 28
type input "**********"
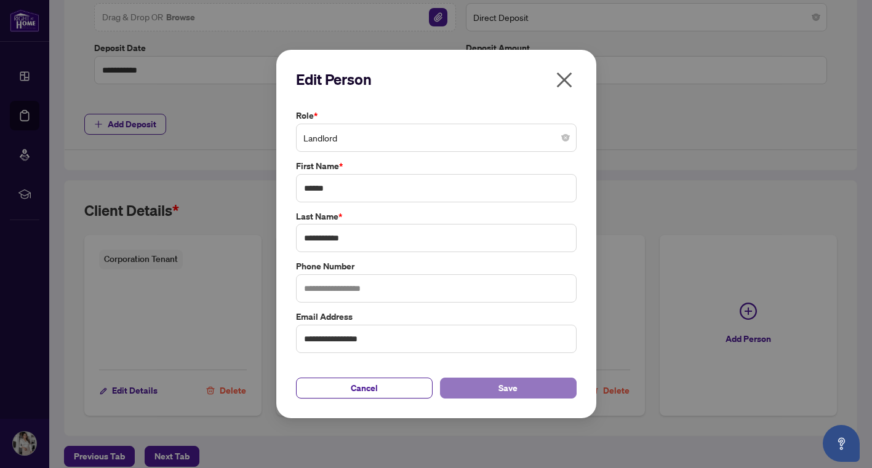
click at [456, 381] on button "Save" at bounding box center [508, 388] width 137 height 21
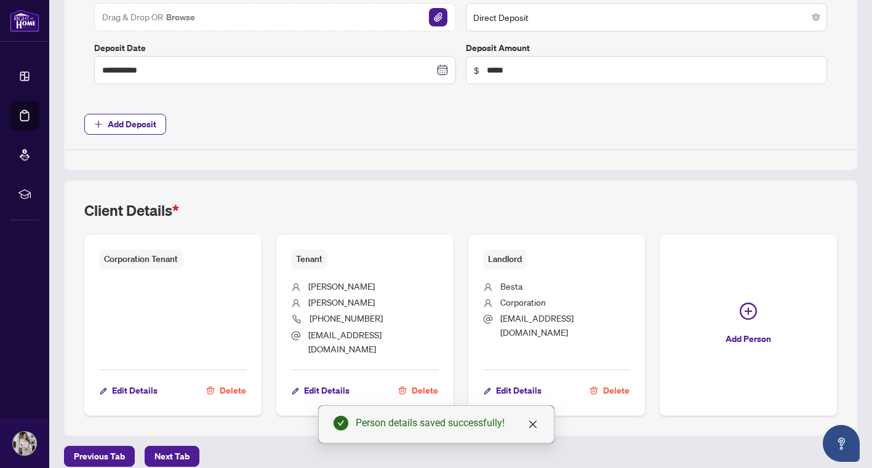
scroll to position [0, 0]
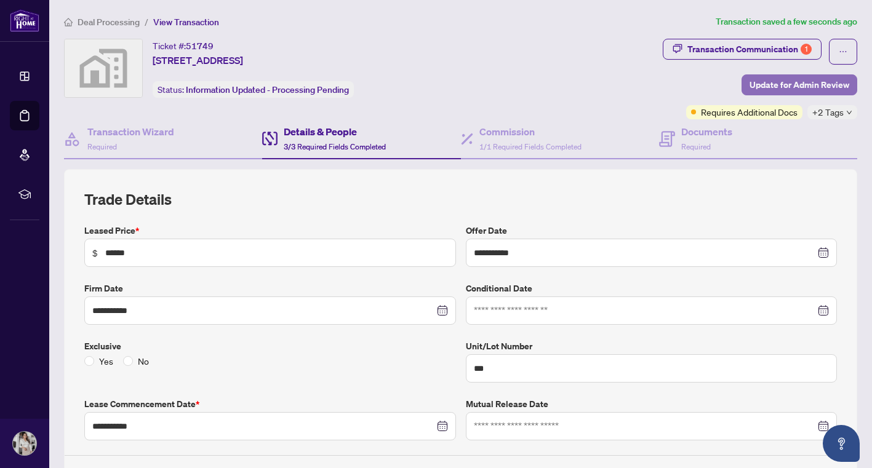
click at [760, 84] on span "Update for Admin Review" at bounding box center [799, 85] width 100 height 20
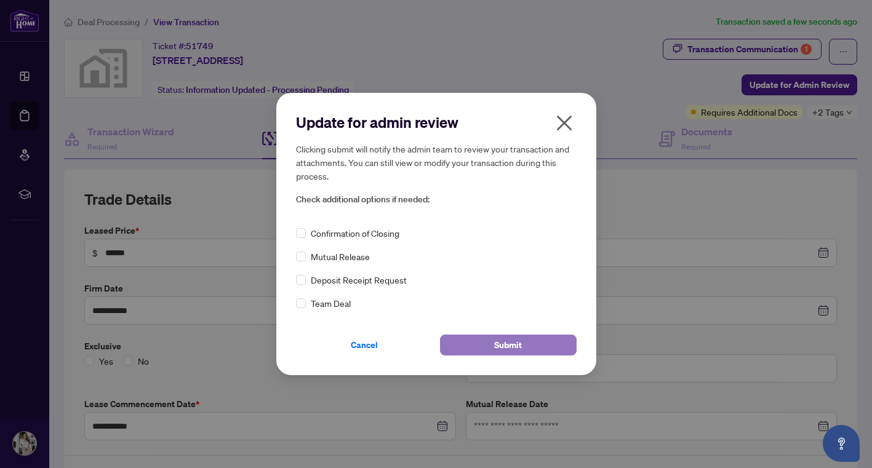
click at [528, 345] on button "Submit" at bounding box center [508, 345] width 137 height 21
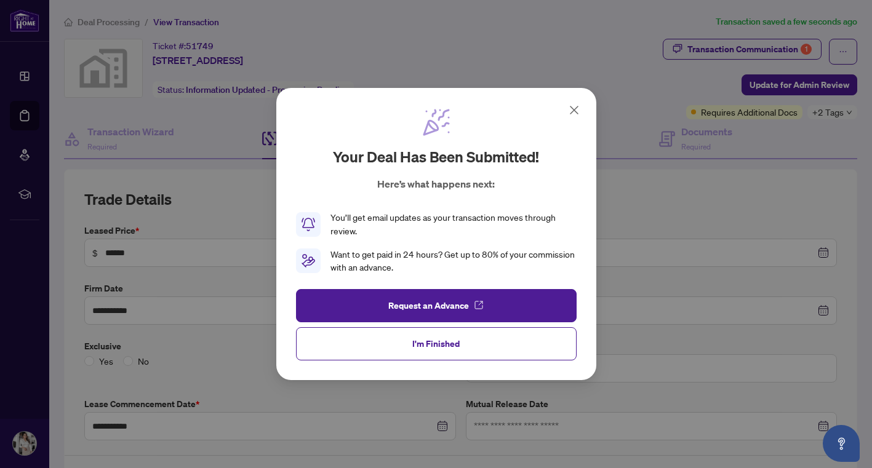
click at [572, 110] on icon at bounding box center [574, 110] width 15 height 15
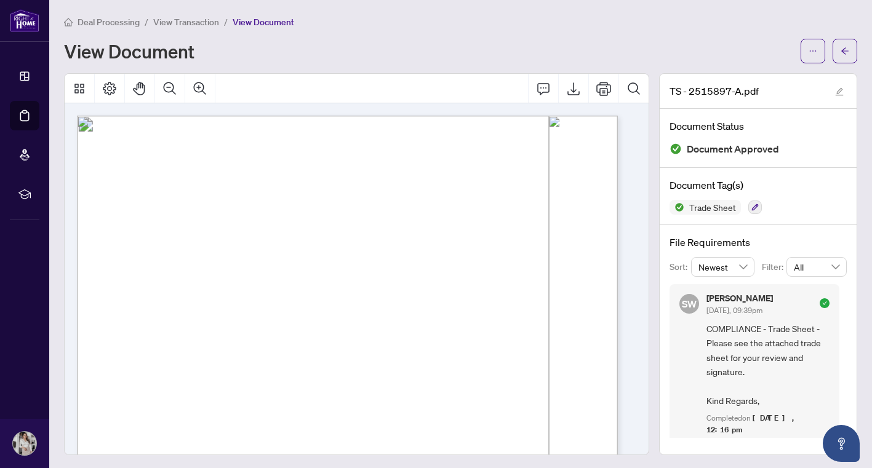
click at [175, 19] on span "View Transaction" at bounding box center [186, 22] width 66 height 11
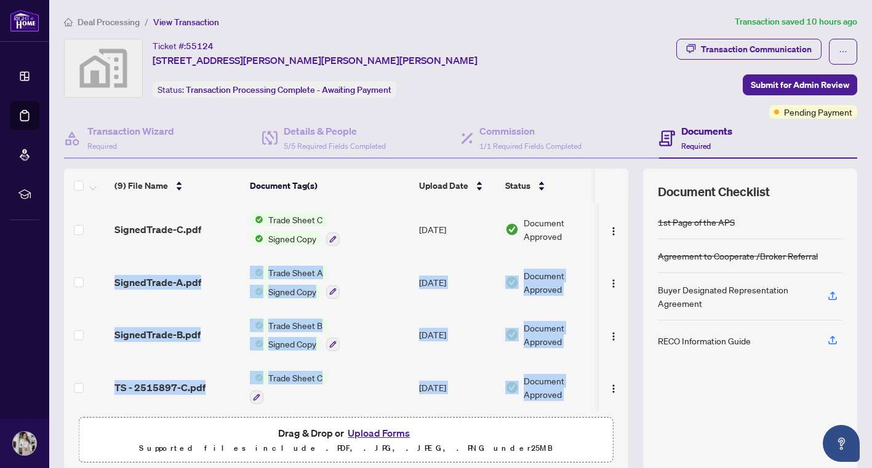
drag, startPoint x: 620, startPoint y: 239, endPoint x: 608, endPoint y: 364, distance: 124.8
click at [608, 364] on div "(9) File Name Document Tag(s) Upload Date Status (9) File Name Document Tag(s) …" at bounding box center [460, 320] width 793 height 302
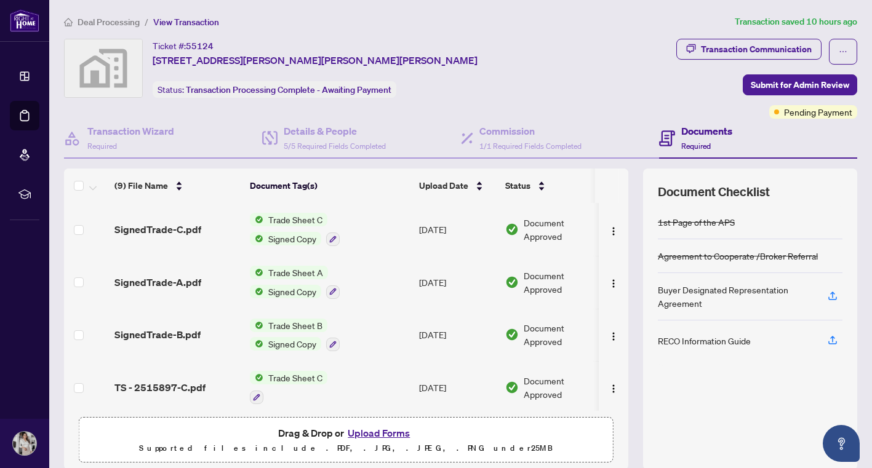
drag, startPoint x: 608, startPoint y: 364, endPoint x: 602, endPoint y: 173, distance: 190.8
click at [602, 173] on th at bounding box center [610, 186] width 30 height 34
click at [167, 383] on span "TS - 2515897-C.pdf" at bounding box center [159, 387] width 91 height 15
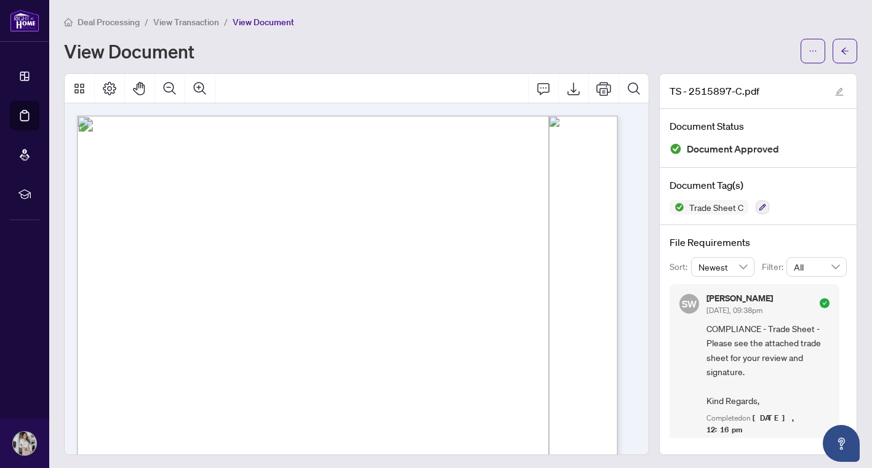
click at [196, 18] on span "View Transaction" at bounding box center [186, 22] width 66 height 11
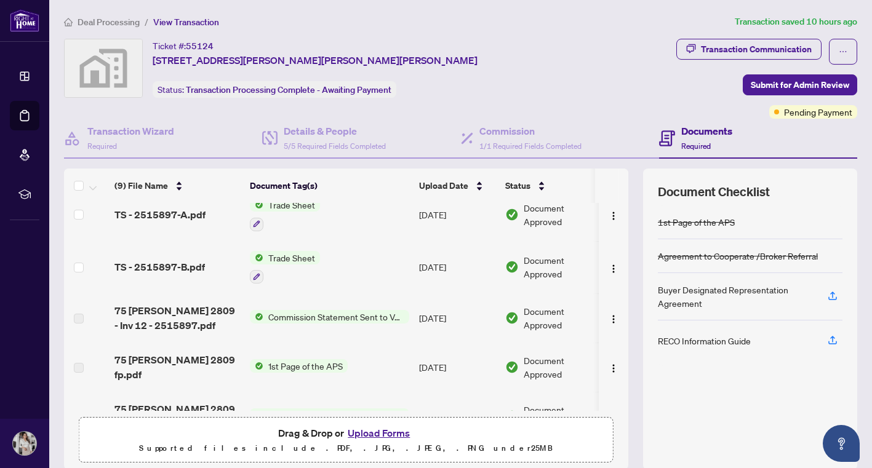
scroll to position [252, 0]
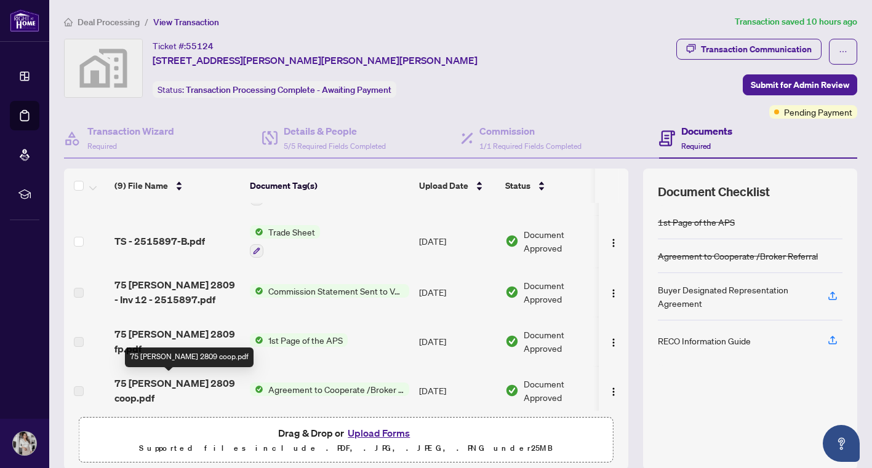
click at [199, 383] on span "75 james 2809 coop.pdf" at bounding box center [177, 391] width 126 height 30
click at [175, 384] on span "75 james 2809 coop.pdf" at bounding box center [177, 391] width 126 height 30
click at [125, 383] on span "75 james 2809 coop.pdf" at bounding box center [177, 391] width 126 height 30
click at [208, 383] on span "75 james 2809 coop.pdf" at bounding box center [177, 391] width 126 height 30
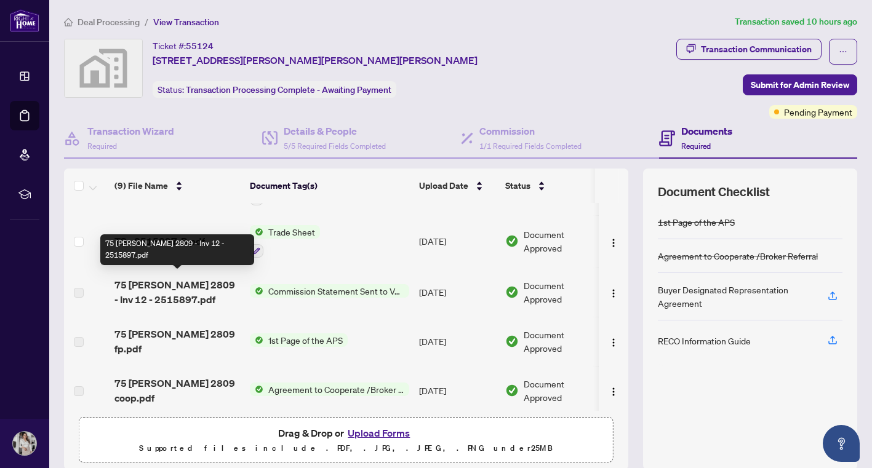
click at [215, 281] on span "75 JAMES CONDOS 2809 - Inv 12 - 2515897.pdf" at bounding box center [177, 293] width 126 height 30
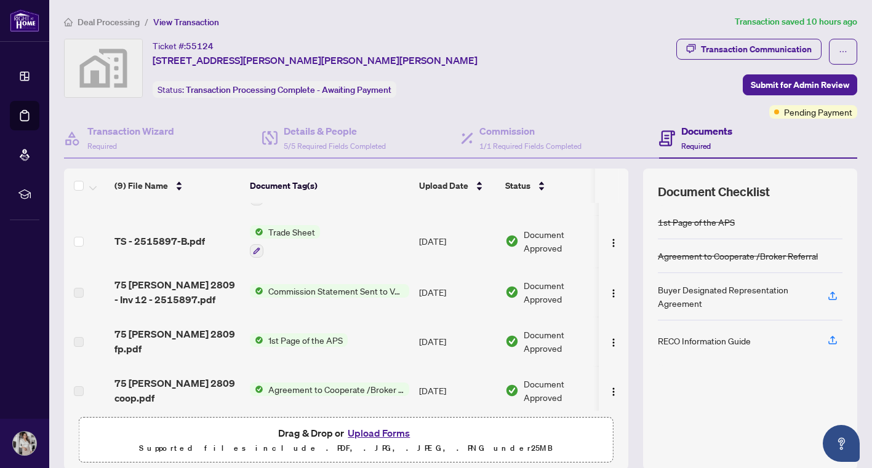
click at [260, 287] on img at bounding box center [257, 291] width 14 height 14
click at [287, 326] on span "Commission Statement Sent to Vendor" at bounding box center [337, 328] width 159 height 14
click at [258, 227] on img at bounding box center [257, 232] width 14 height 14
click at [256, 290] on span "Trade Sheet" at bounding box center [258, 289] width 57 height 14
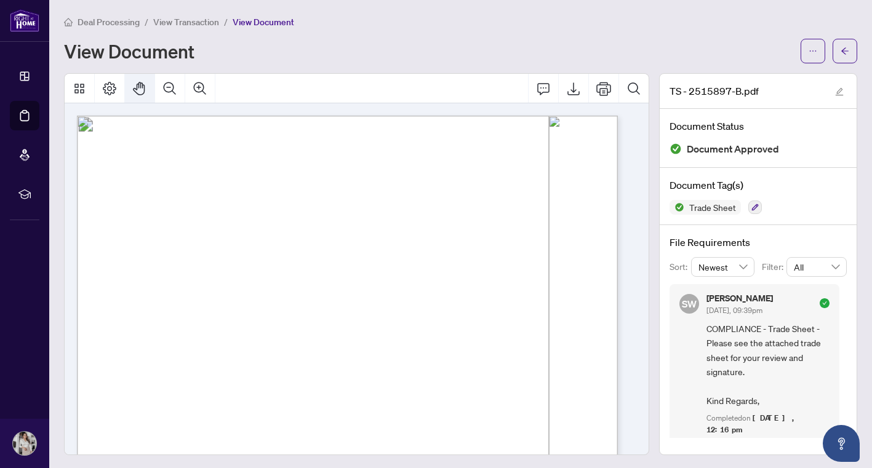
click at [148, 91] on div at bounding box center [357, 264] width 584 height 381
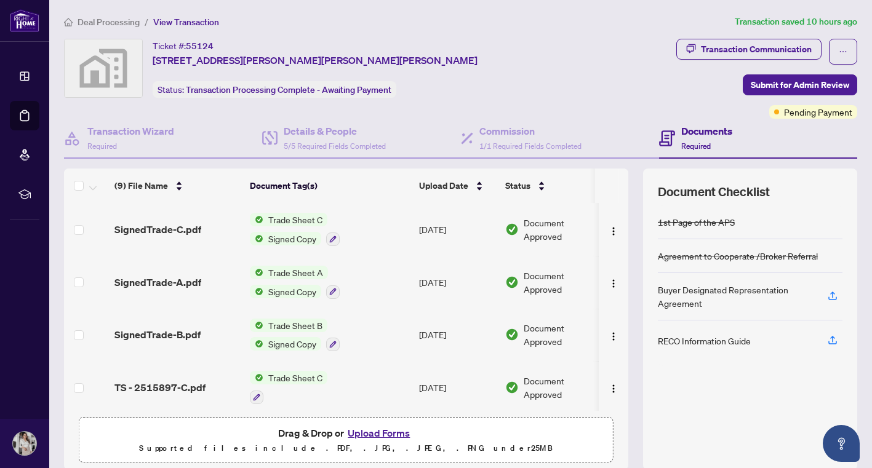
click at [618, 186] on th at bounding box center [623, 186] width 10 height 34
click at [546, 179] on div "Status" at bounding box center [552, 186] width 95 height 14
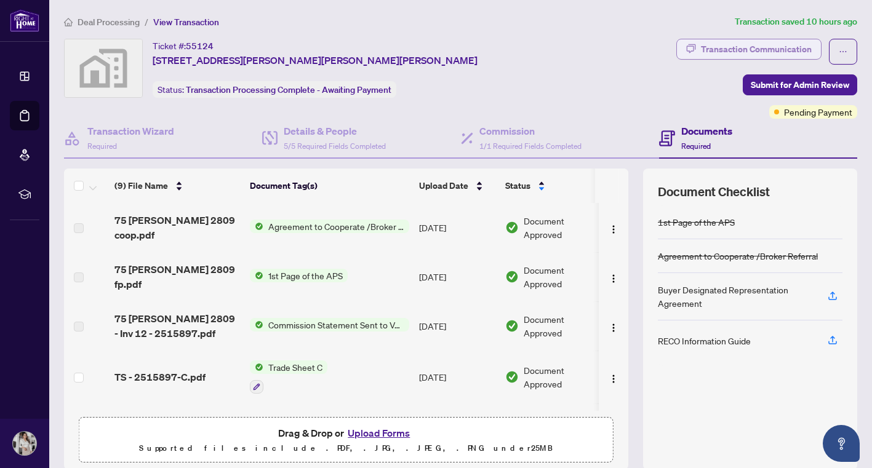
click at [701, 46] on div "Transaction Communication" at bounding box center [756, 49] width 111 height 20
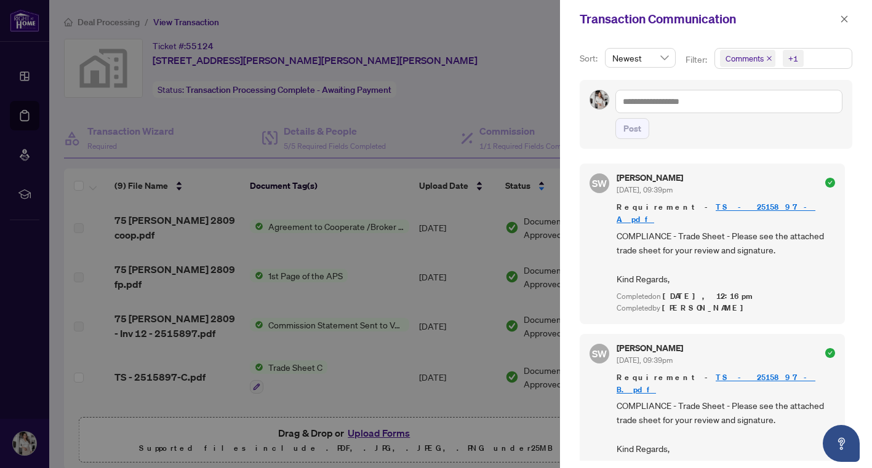
click at [694, 207] on link "TS - 2515897-A.pdf" at bounding box center [716, 213] width 199 height 23
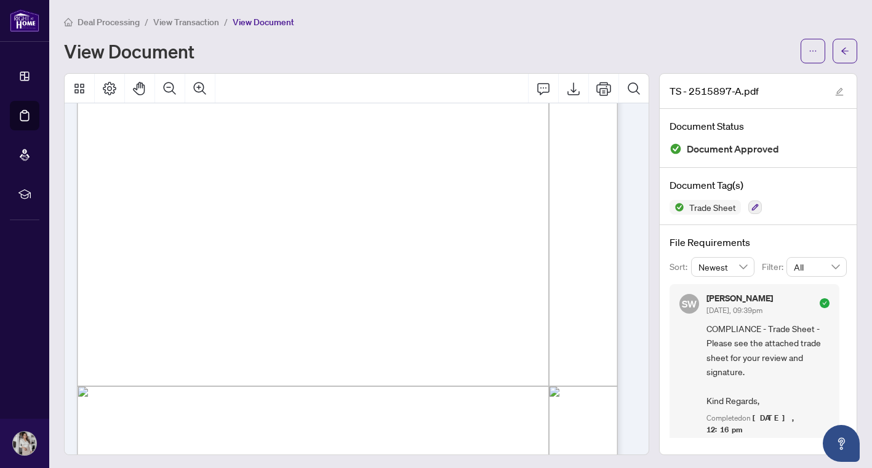
scroll to position [207, 0]
